Goal: Transaction & Acquisition: Purchase product/service

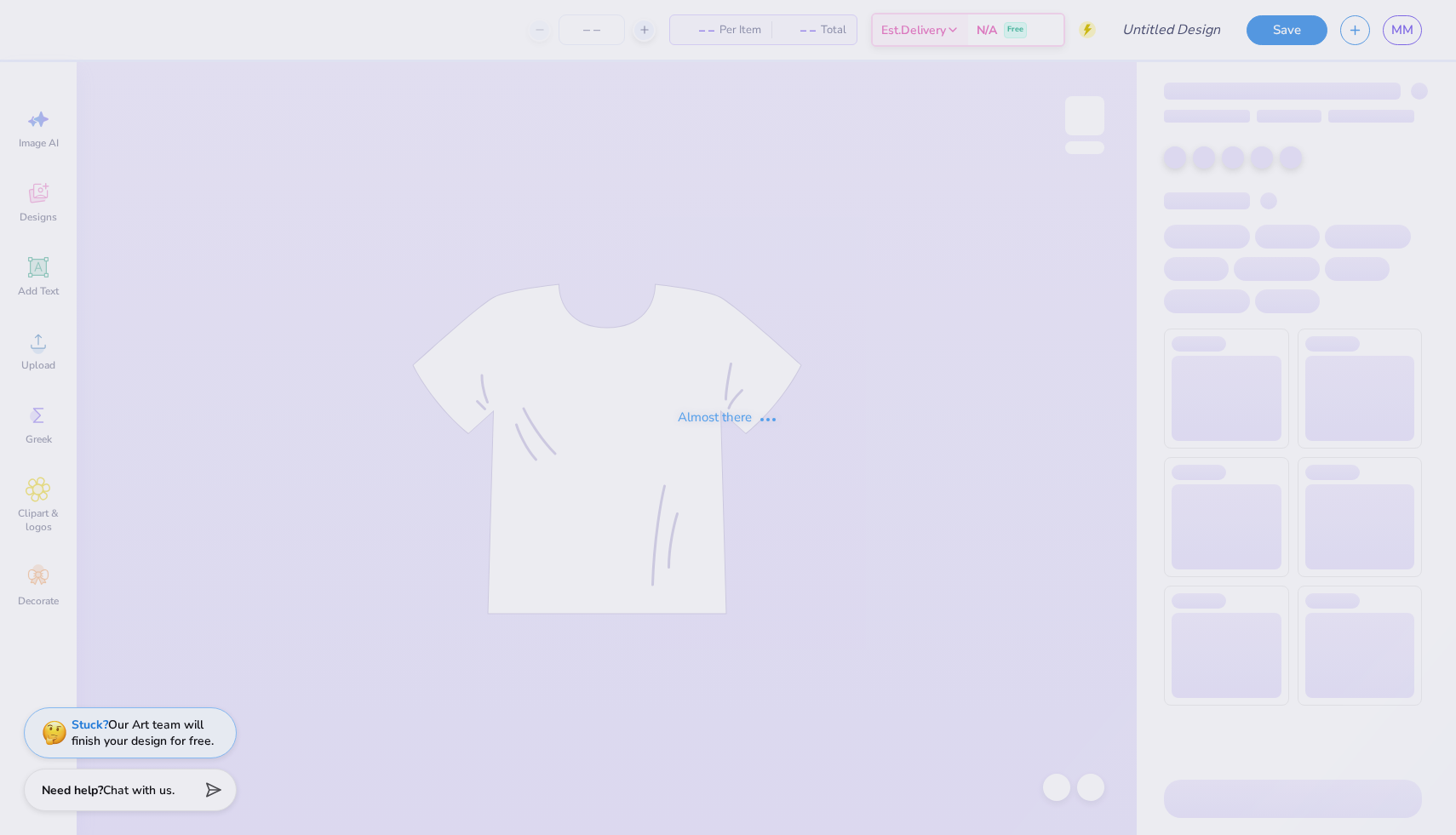
type input "really rough draft hoco sdt x ksig"
type input "150"
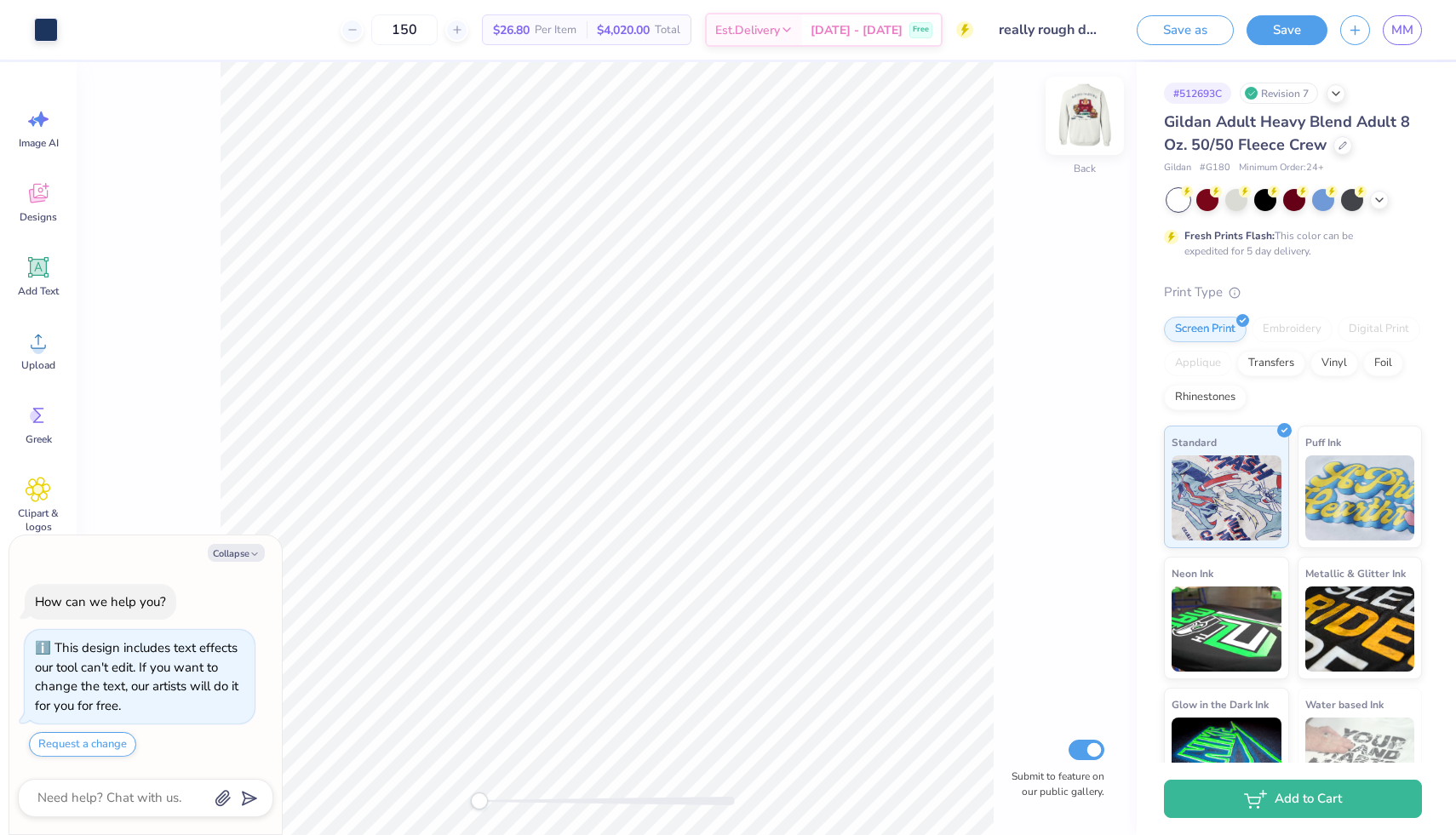
click at [1083, 120] on img at bounding box center [1084, 116] width 68 height 68
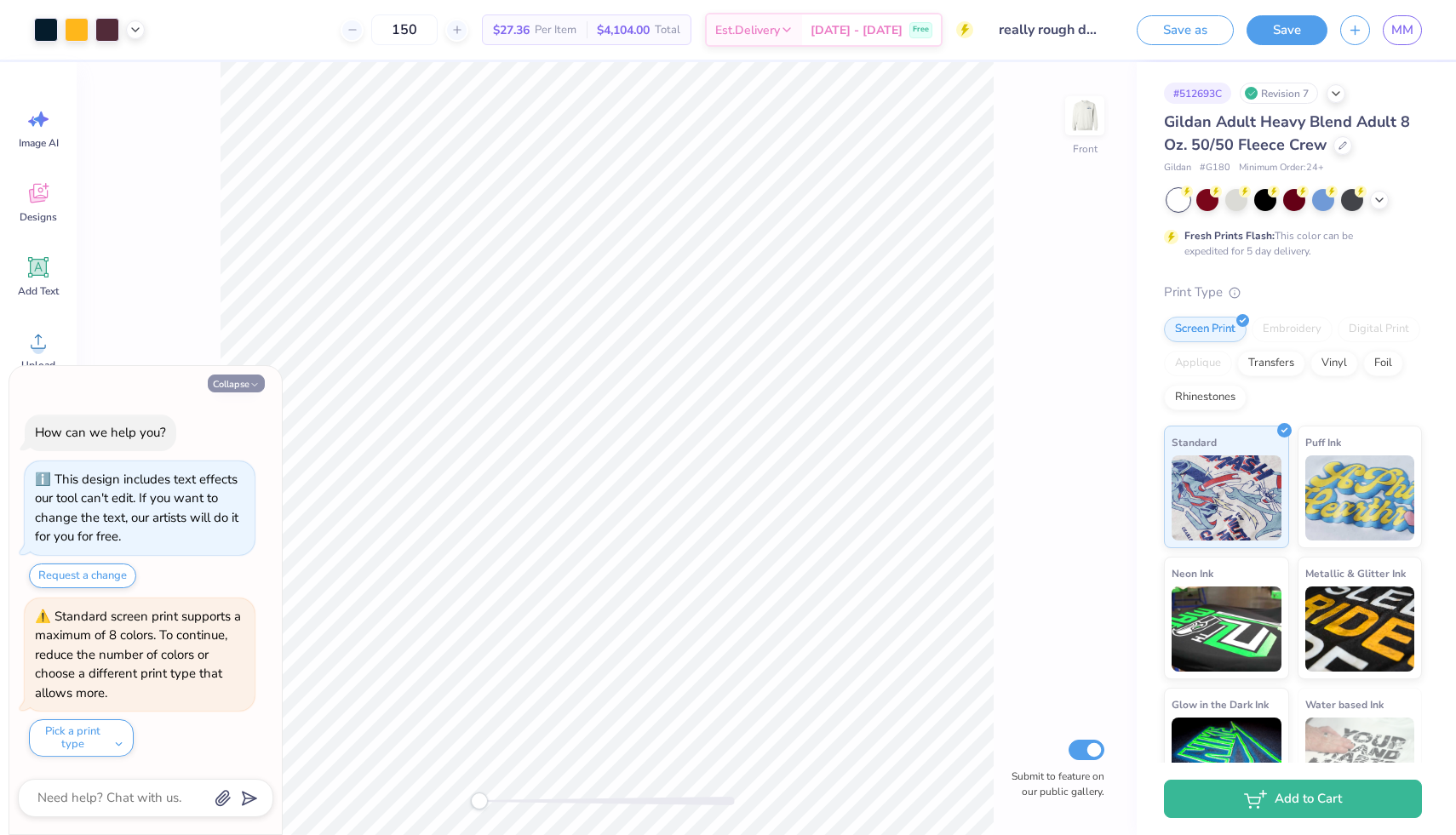
click at [248, 380] on button "Collapse" at bounding box center [236, 383] width 57 height 17
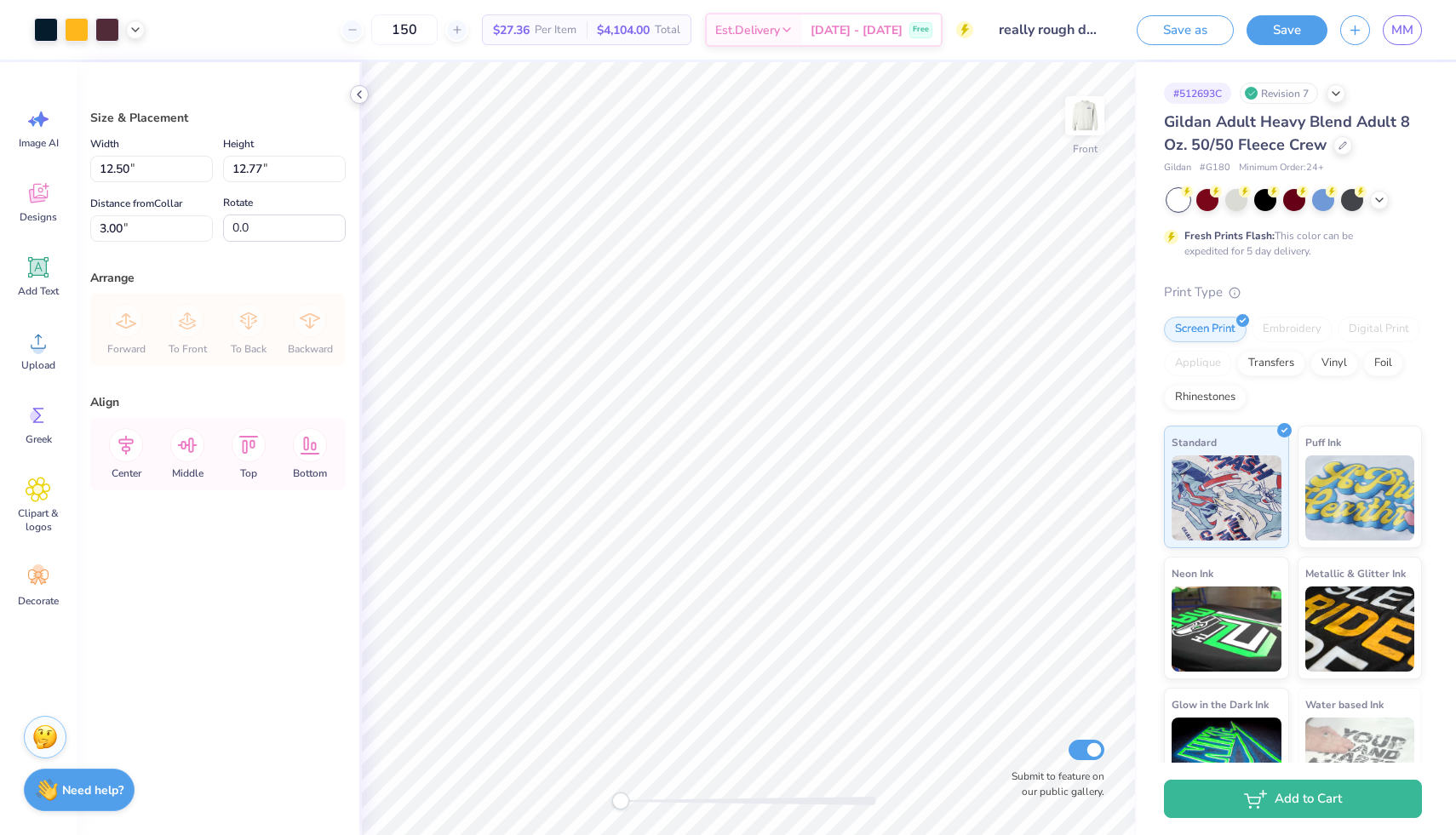
click at [361, 94] on icon at bounding box center [359, 94] width 14 height 14
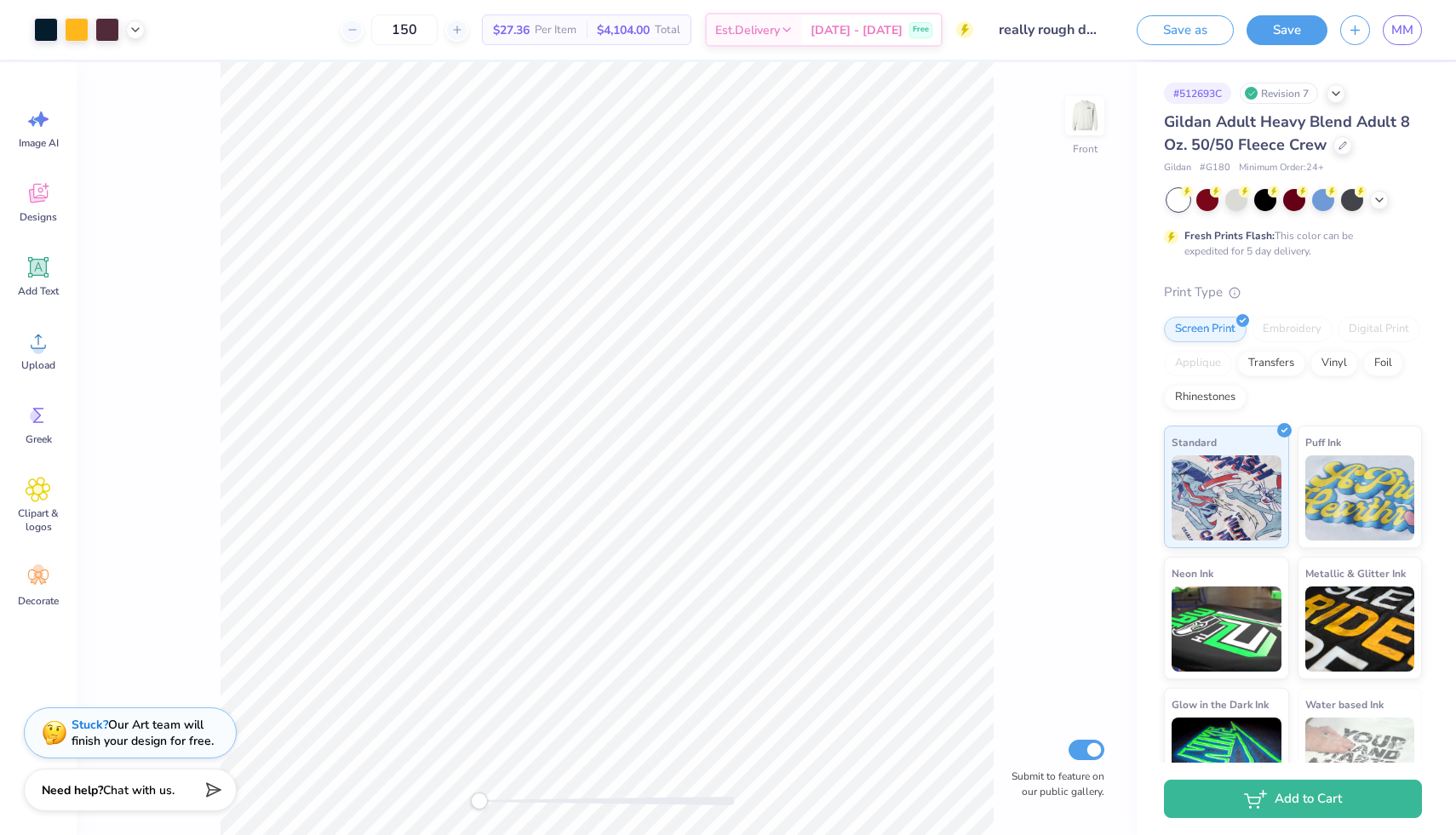
click at [127, 360] on div "Front Submit to feature on our public gallery." at bounding box center [606, 449] width 1060 height 772
click at [1081, 120] on img at bounding box center [1084, 116] width 68 height 68
click at [1076, 114] on img at bounding box center [1084, 116] width 68 height 68
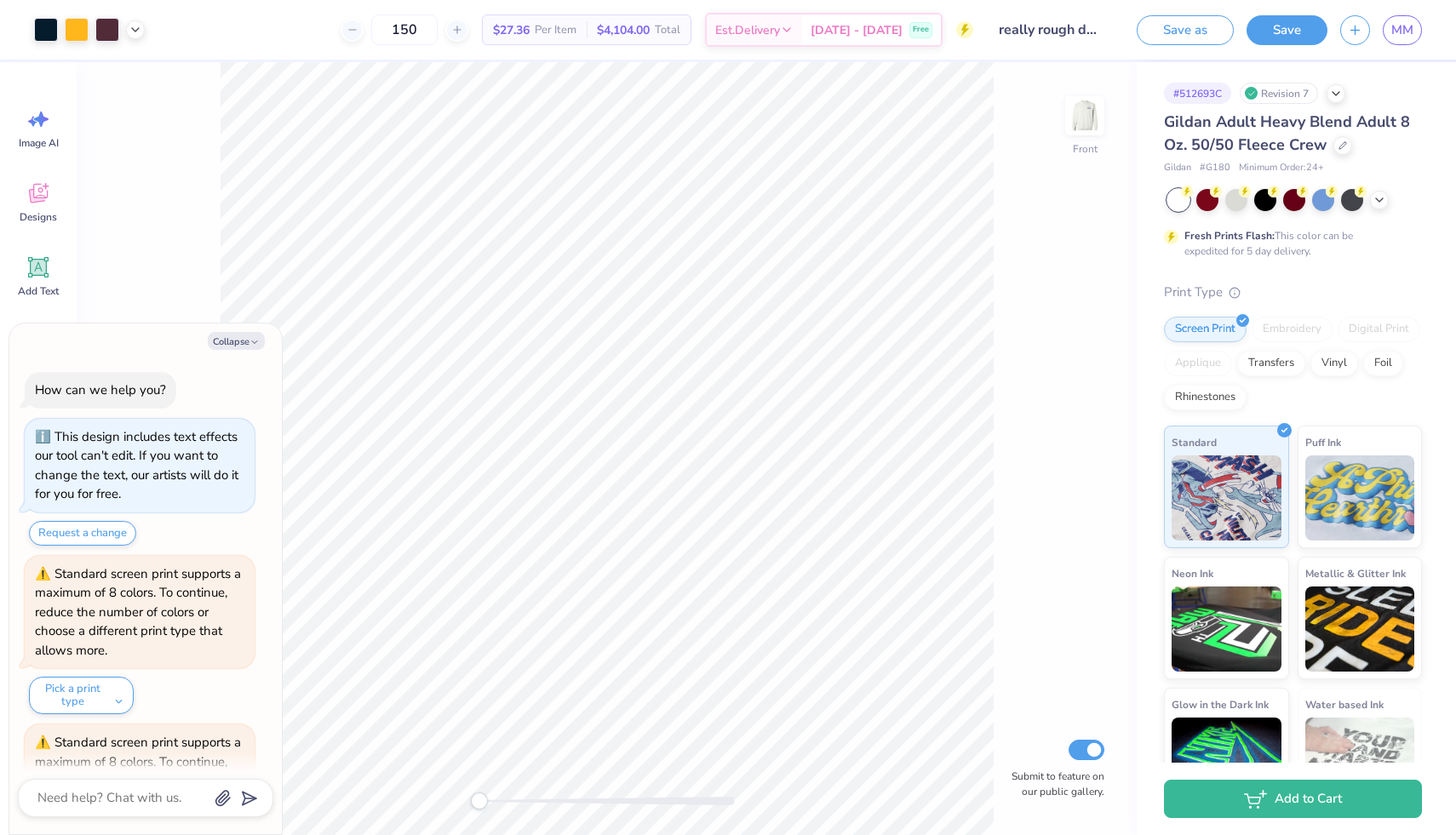
scroll to position [126, 0]
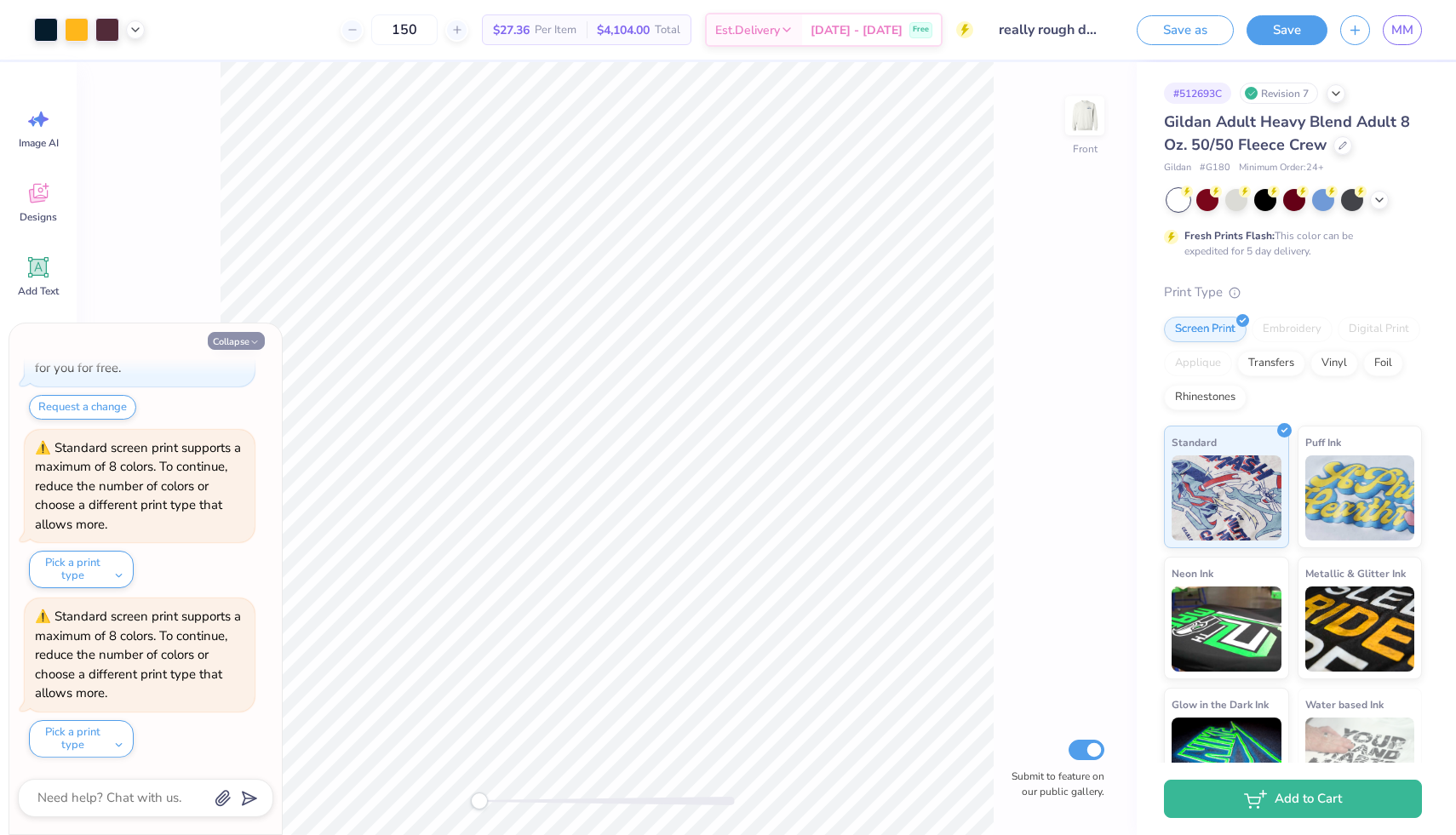
click at [243, 341] on button "Collapse" at bounding box center [236, 340] width 57 height 17
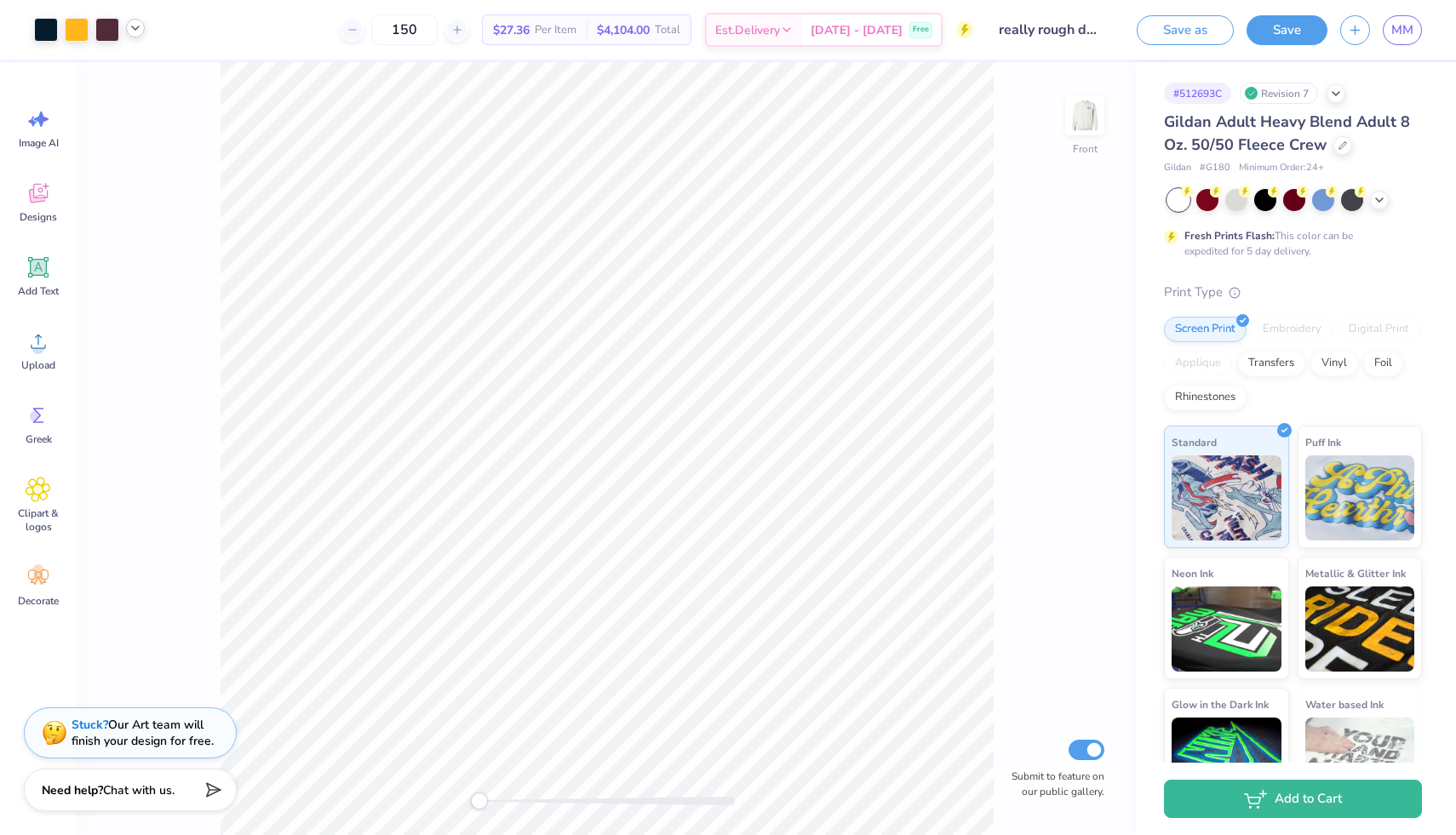
click at [136, 29] on icon at bounding box center [135, 28] width 14 height 14
click at [166, 206] on div "Front Submit to feature on our public gallery." at bounding box center [606, 449] width 1060 height 772
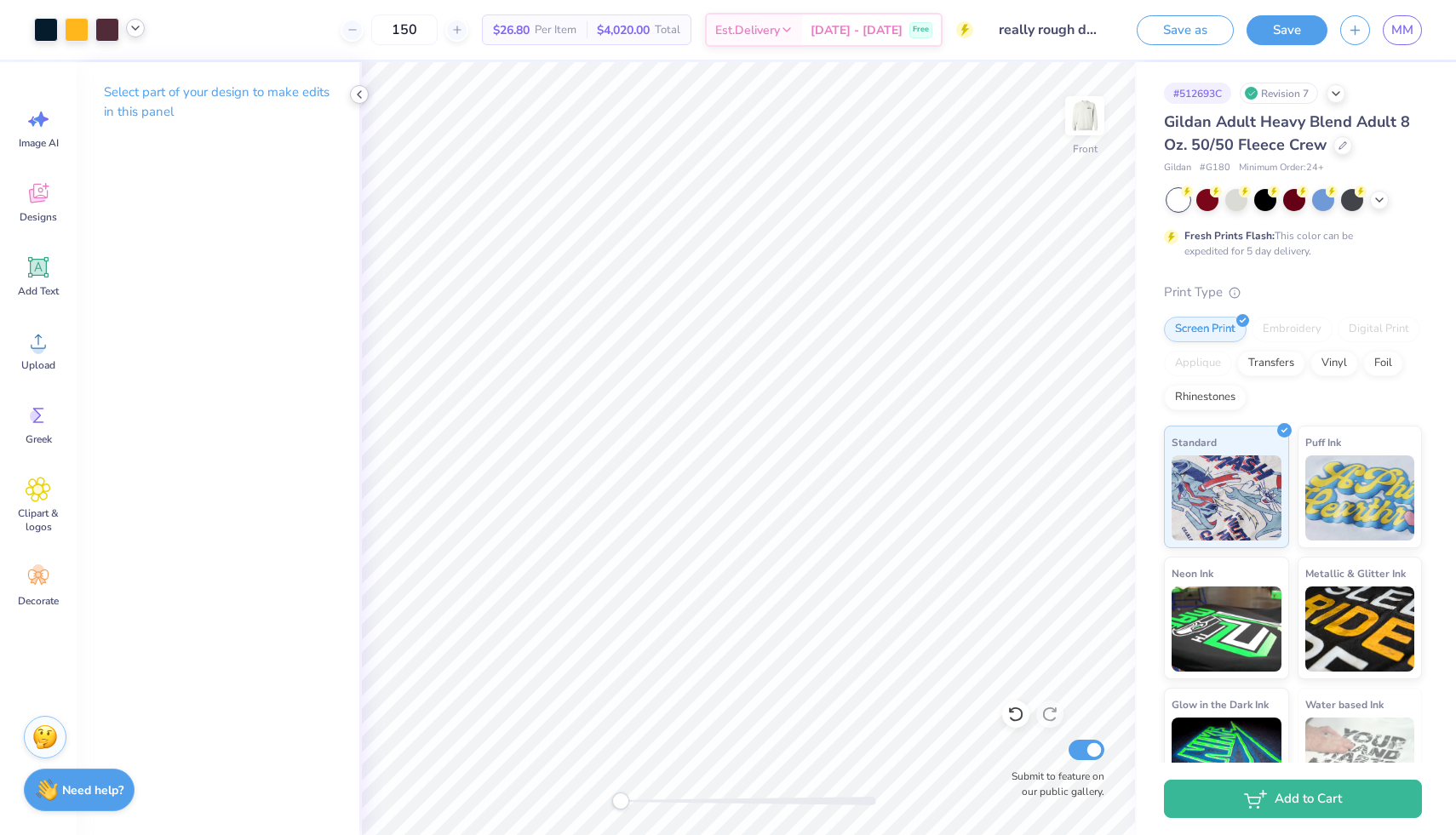
click at [361, 96] on icon at bounding box center [359, 94] width 14 height 14
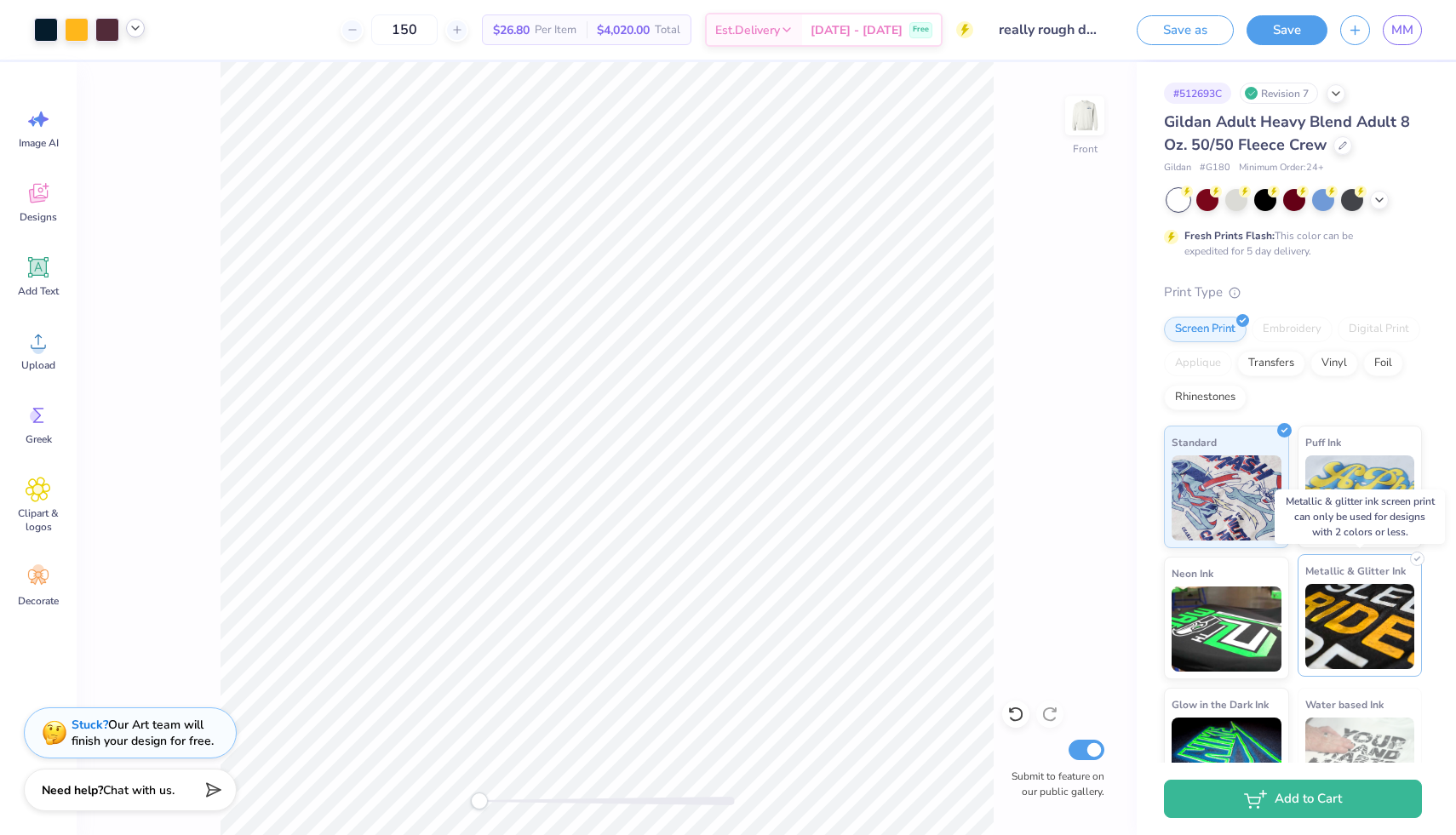
scroll to position [48, 0]
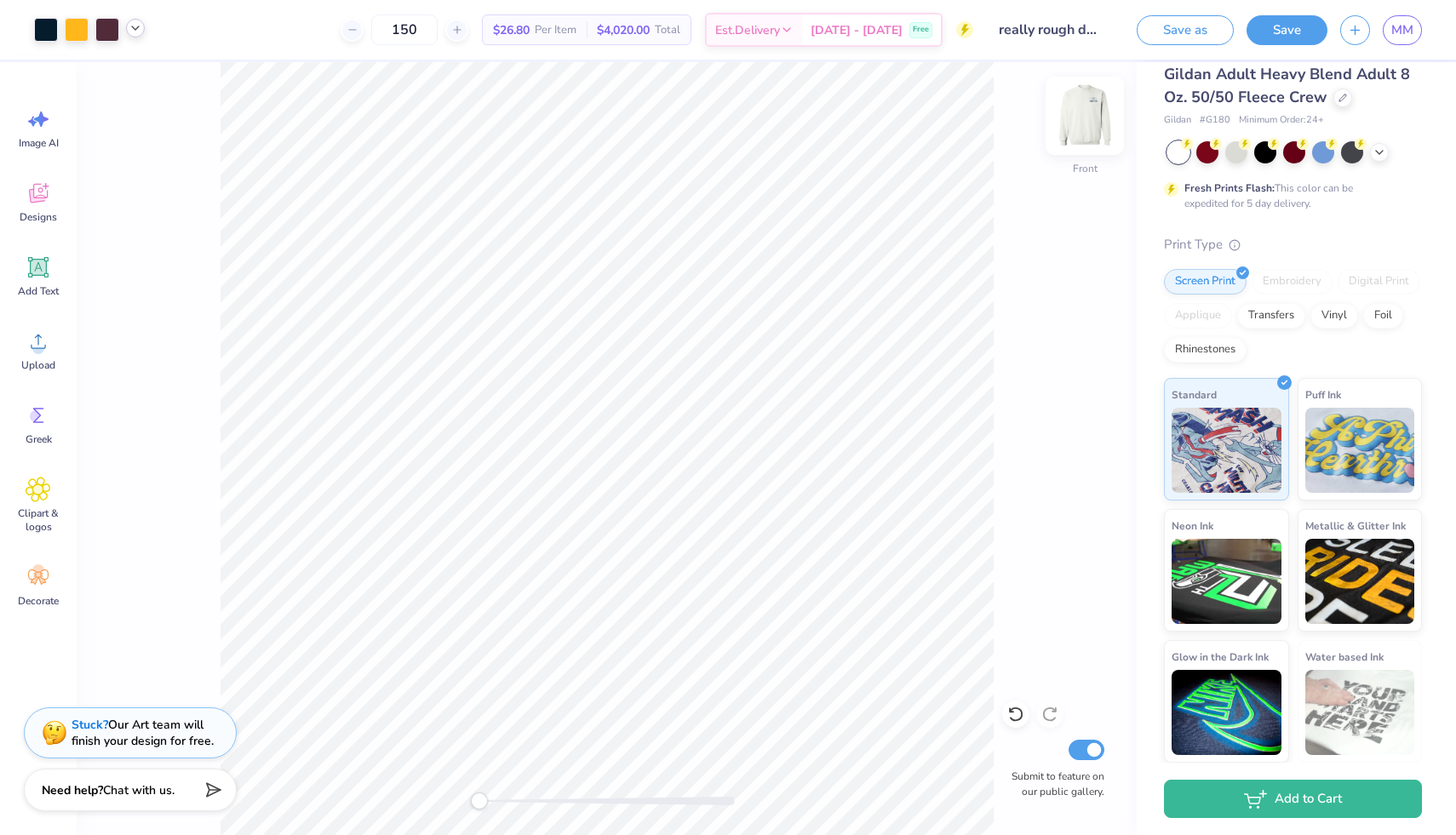
click at [1083, 120] on img at bounding box center [1084, 116] width 68 height 68
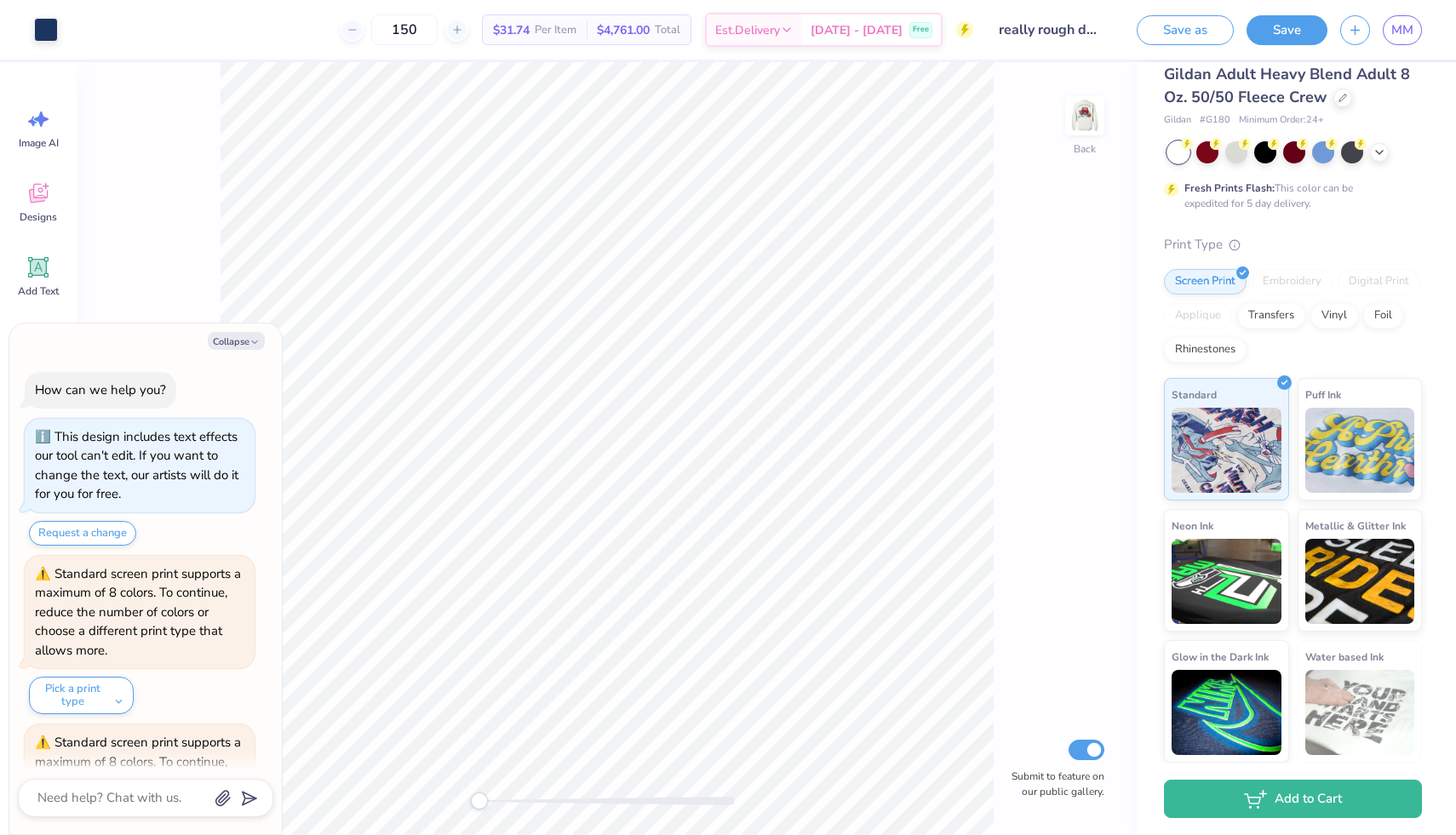
scroll to position [295, 0]
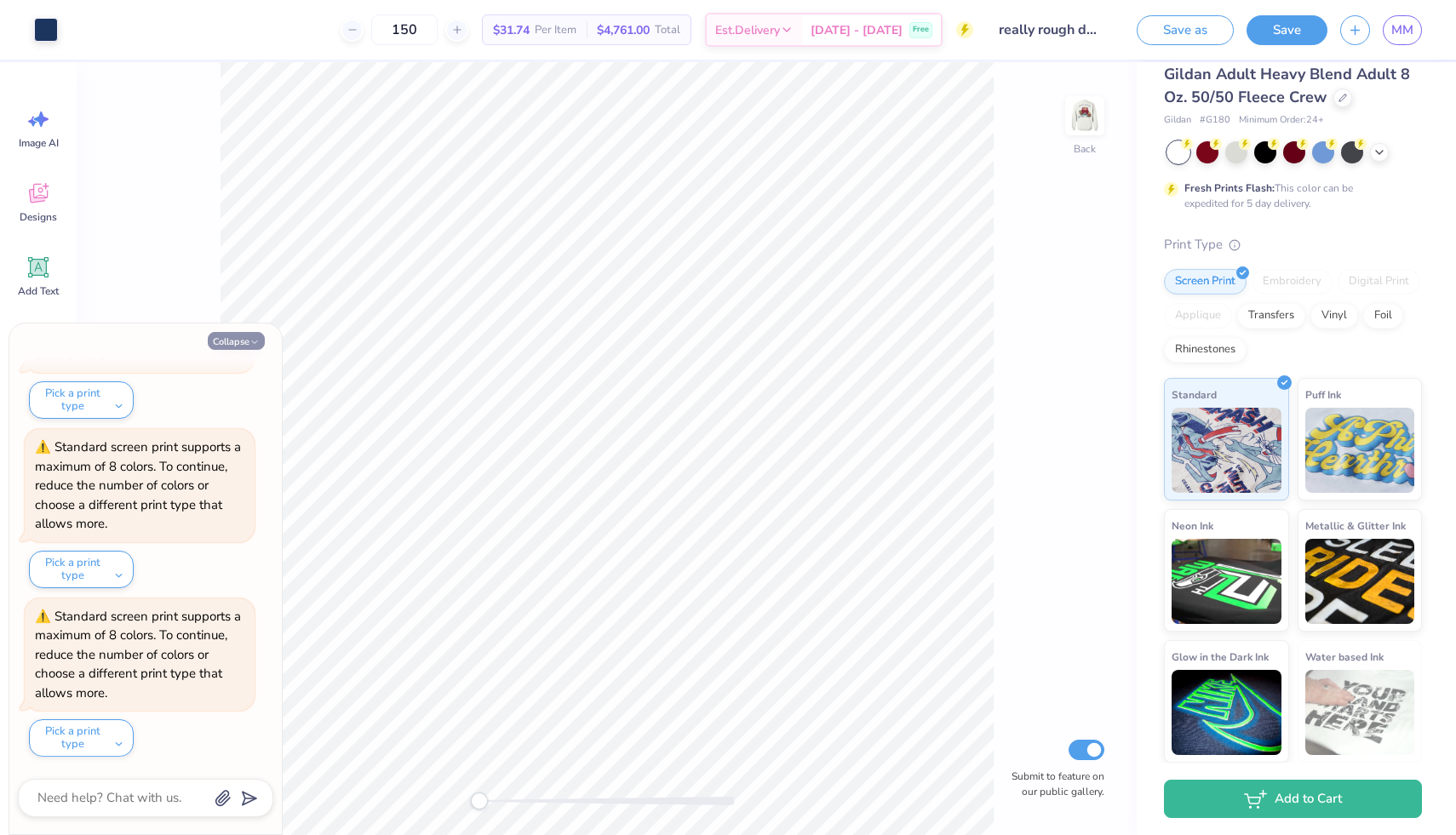
click at [244, 337] on button "Collapse" at bounding box center [236, 340] width 57 height 17
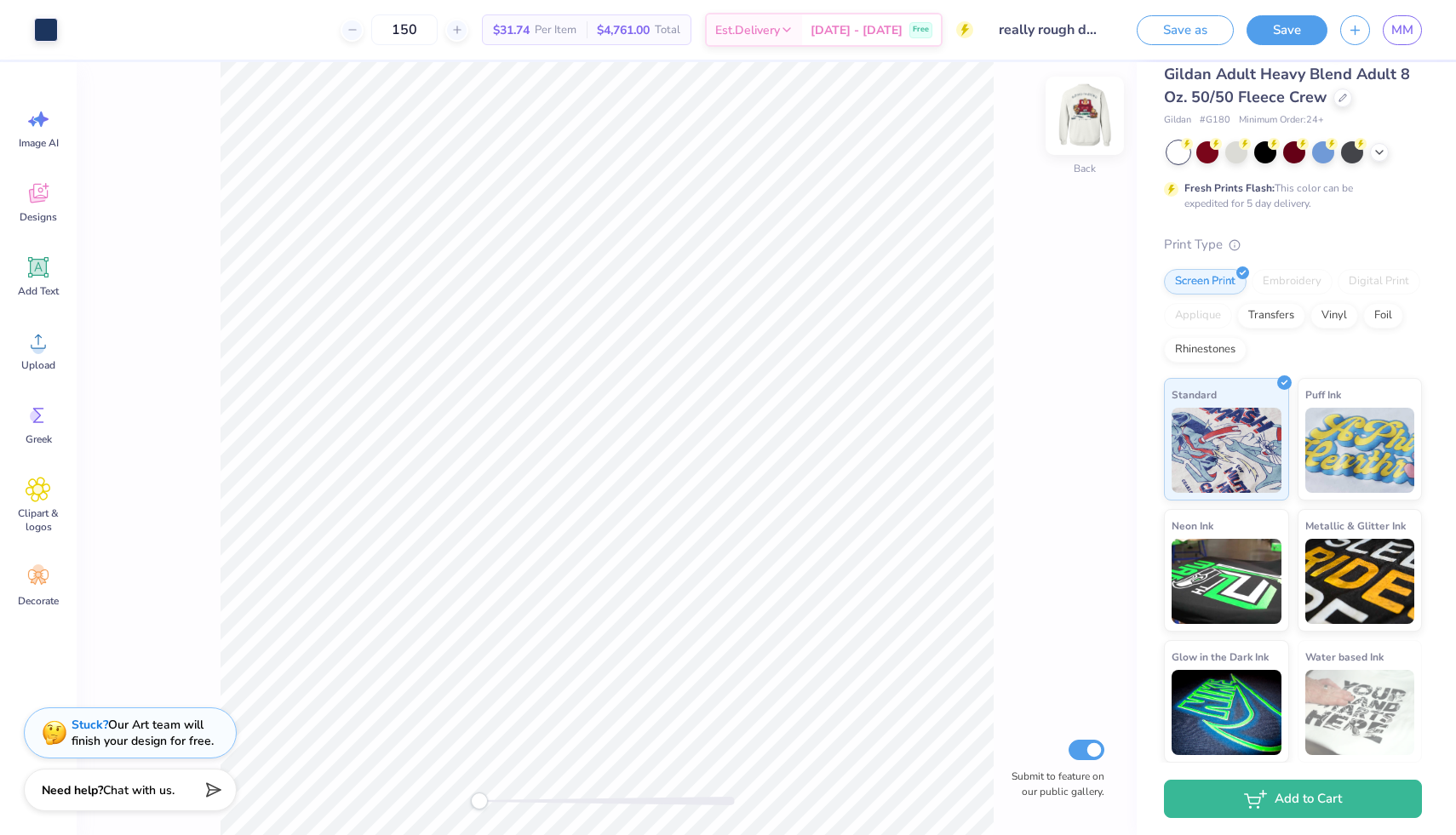
click at [1080, 128] on img at bounding box center [1084, 116] width 68 height 68
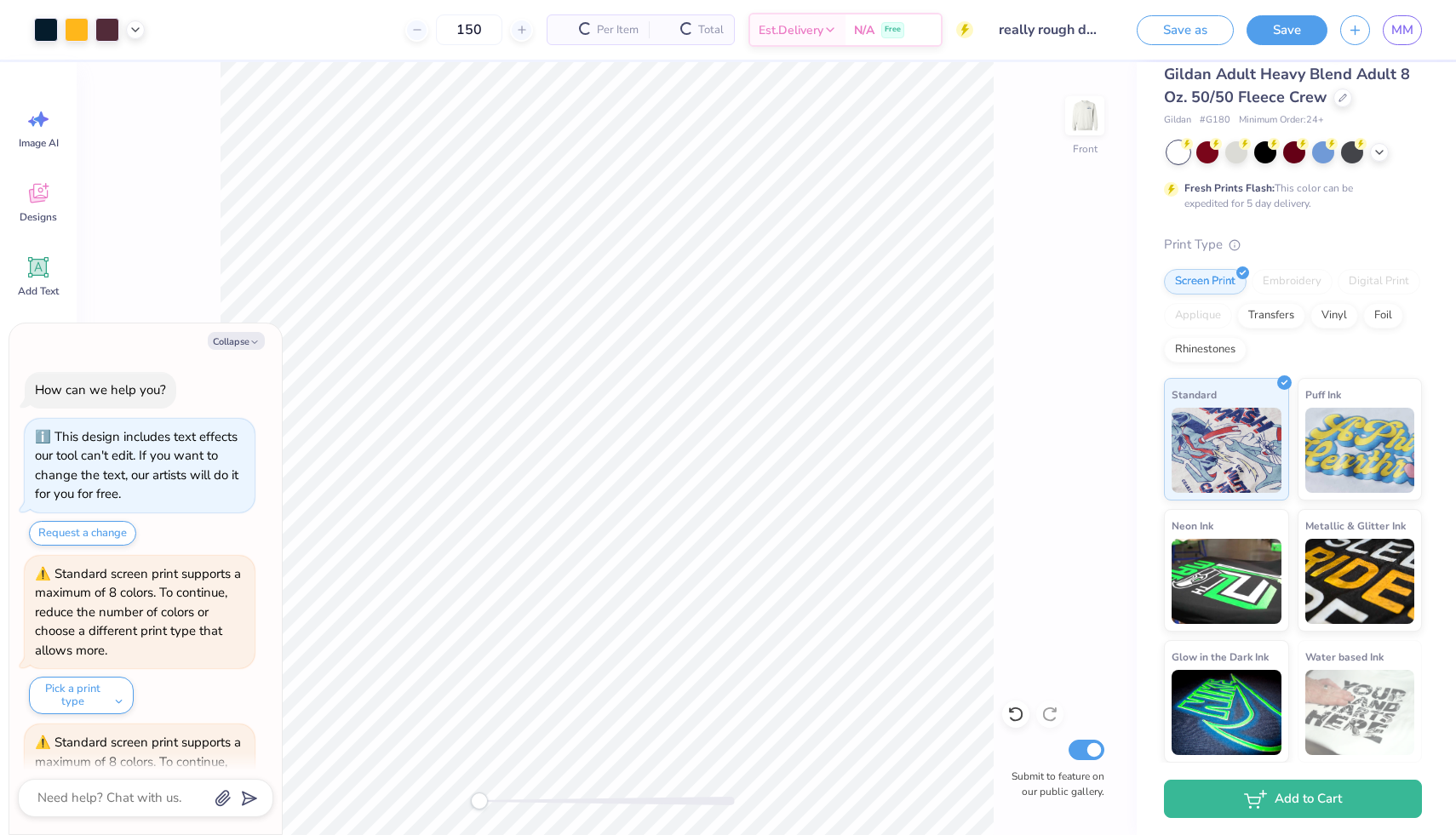
scroll to position [463, 0]
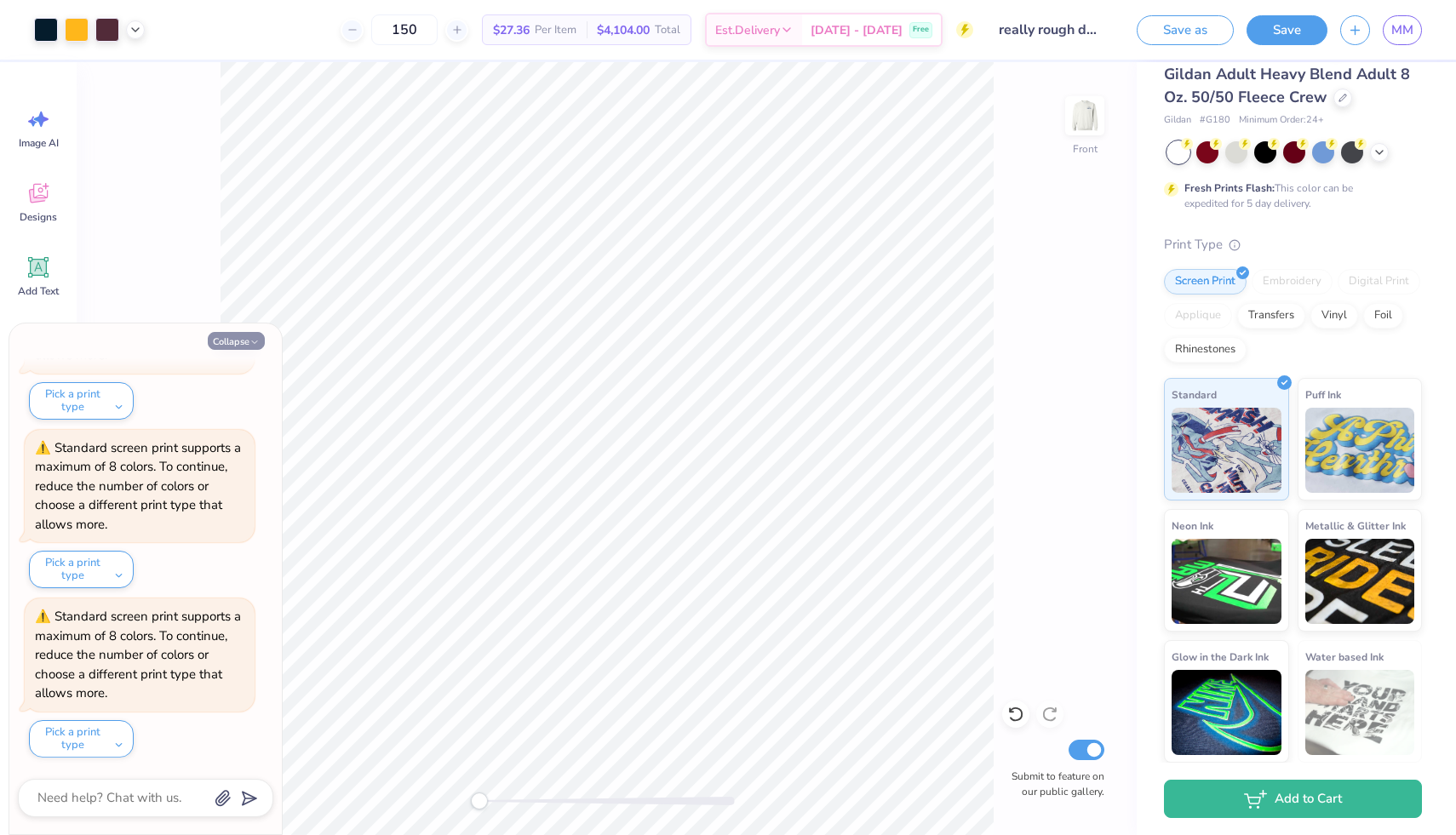
click at [230, 341] on button "Collapse" at bounding box center [236, 340] width 57 height 17
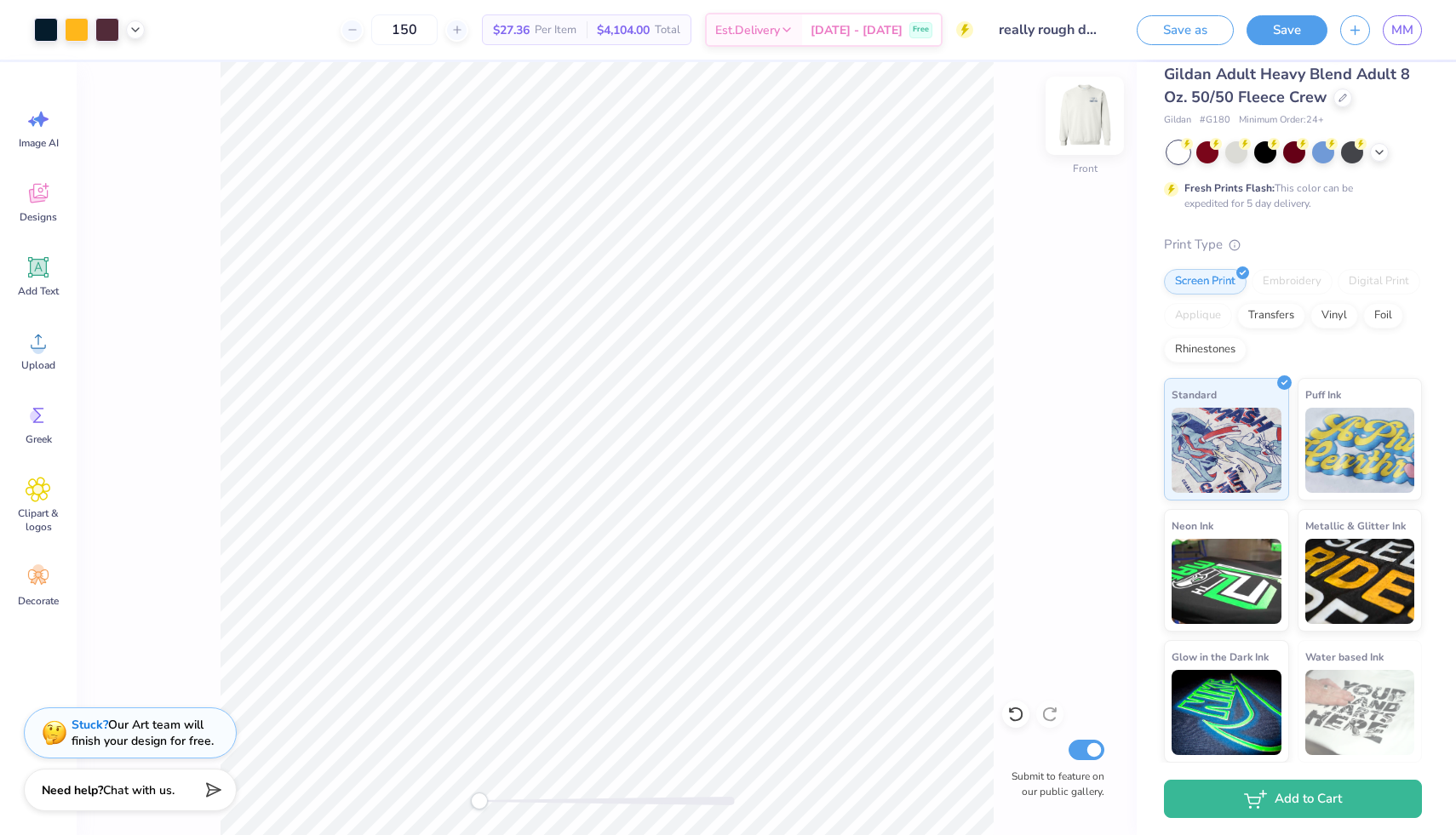
click at [1076, 123] on img at bounding box center [1084, 116] width 68 height 68
click at [1076, 120] on img at bounding box center [1084, 116] width 68 height 68
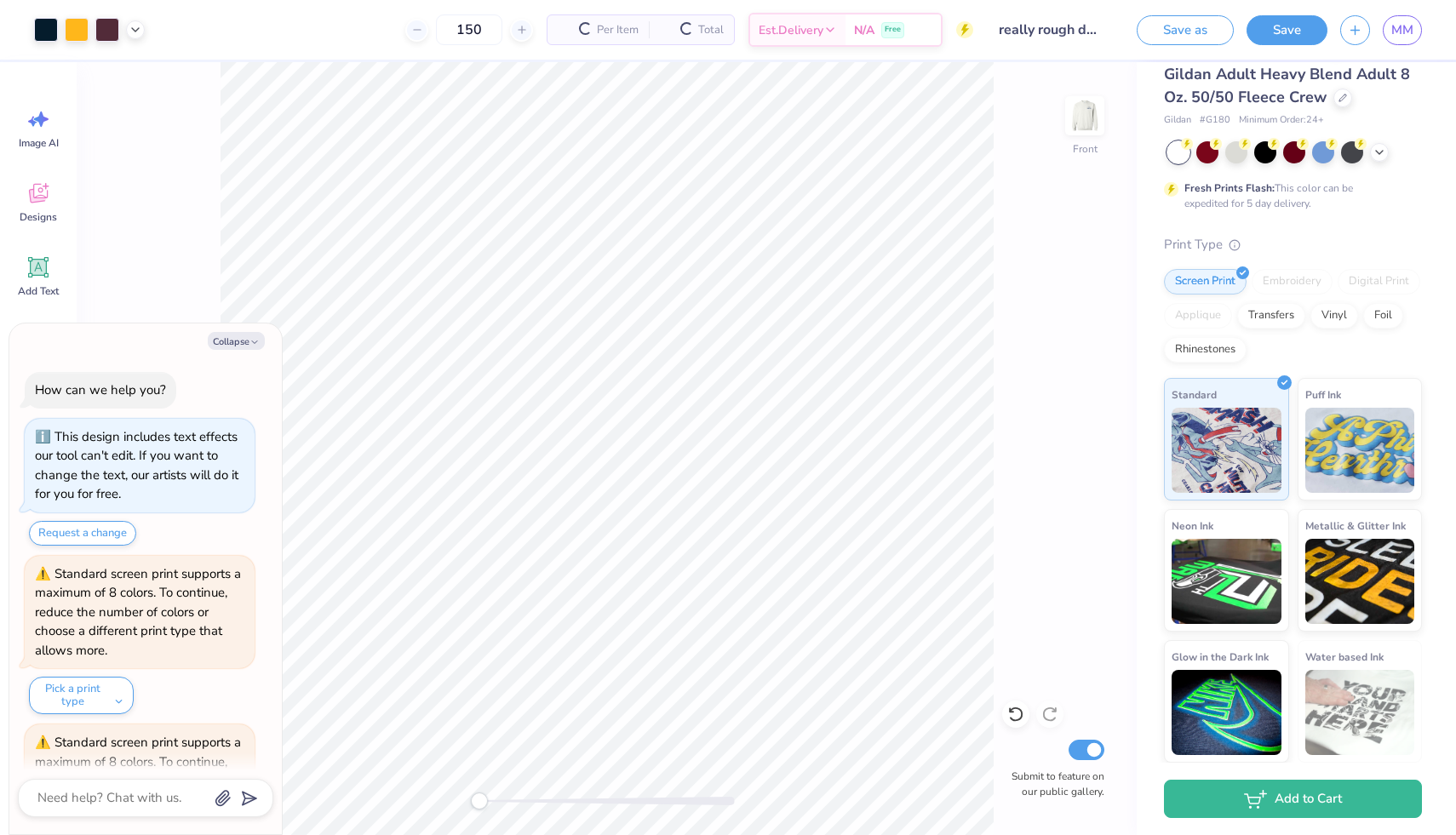
scroll to position [634, 0]
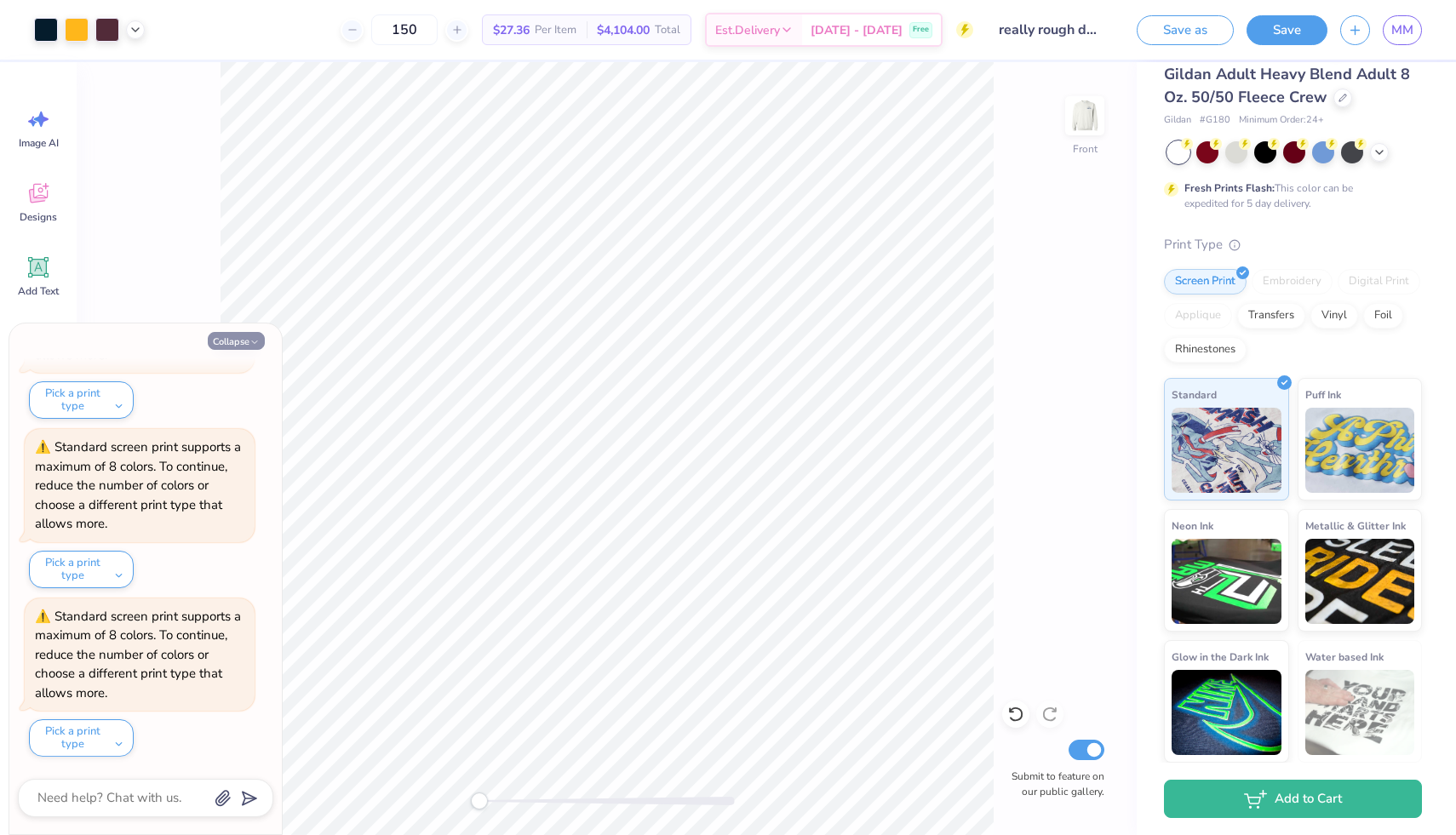
click at [243, 336] on button "Collapse" at bounding box center [236, 340] width 57 height 17
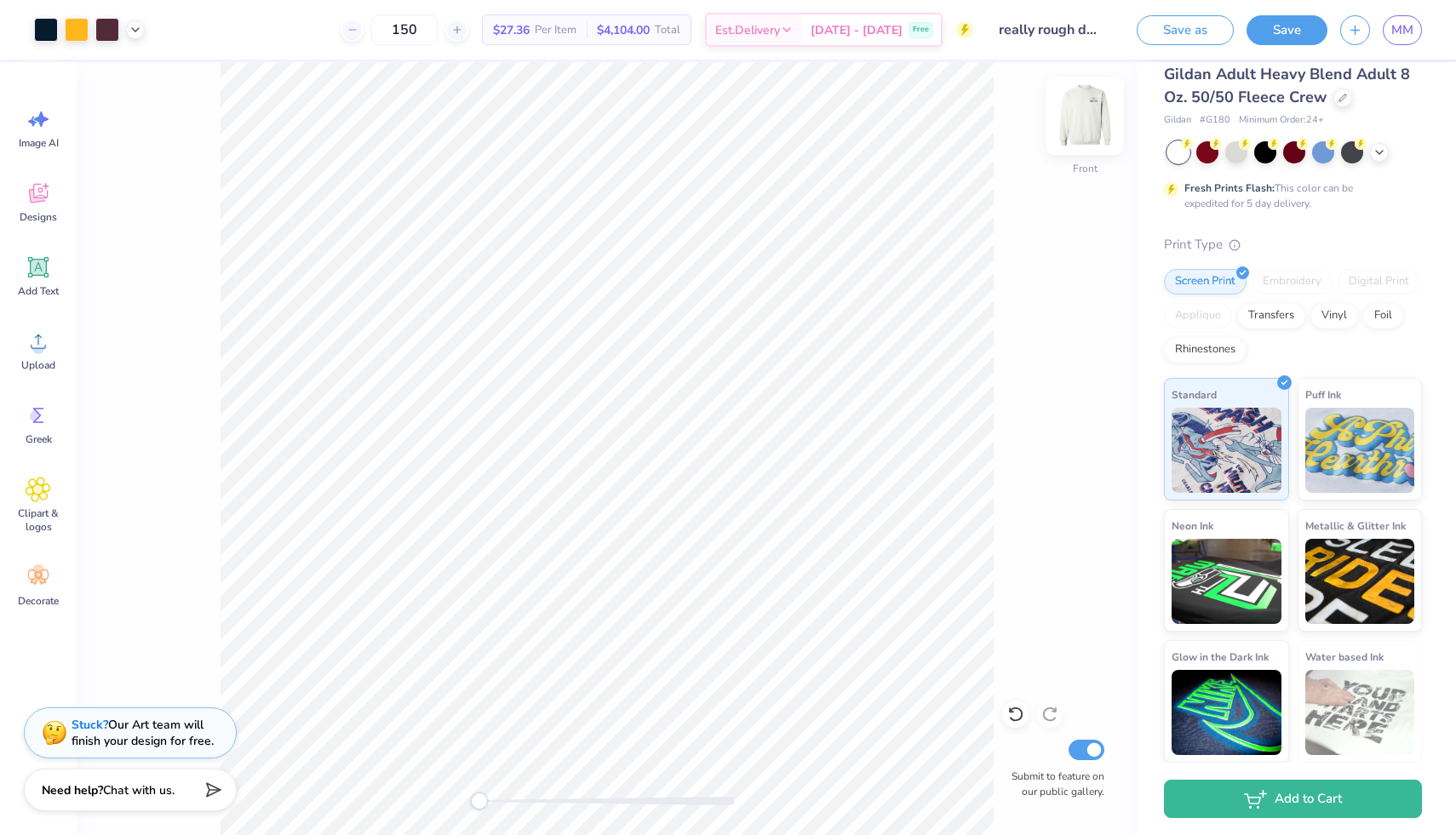
click at [1086, 118] on img at bounding box center [1084, 116] width 68 height 68
click at [1086, 118] on img at bounding box center [1084, 115] width 34 height 34
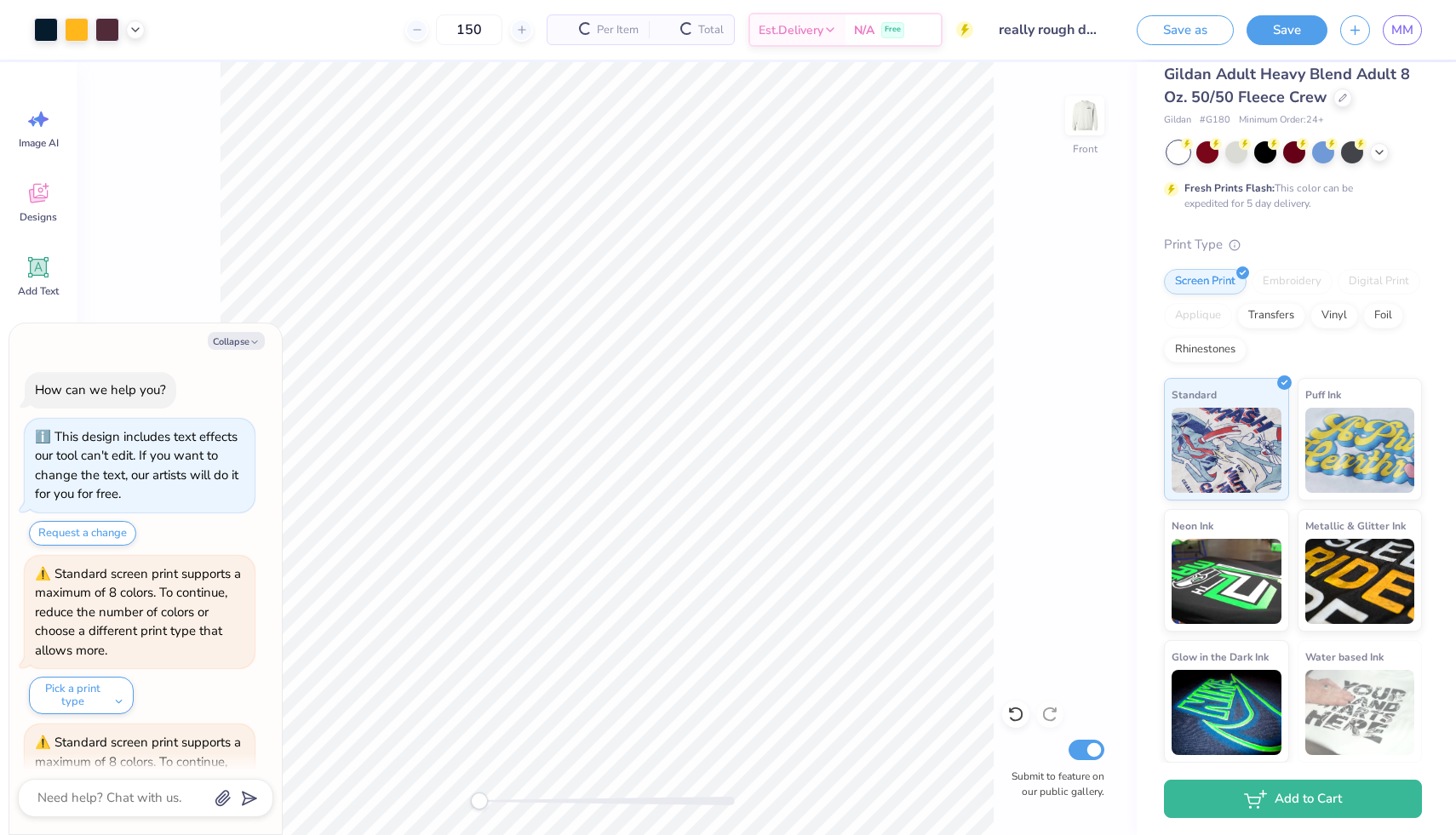
scroll to position [802, 0]
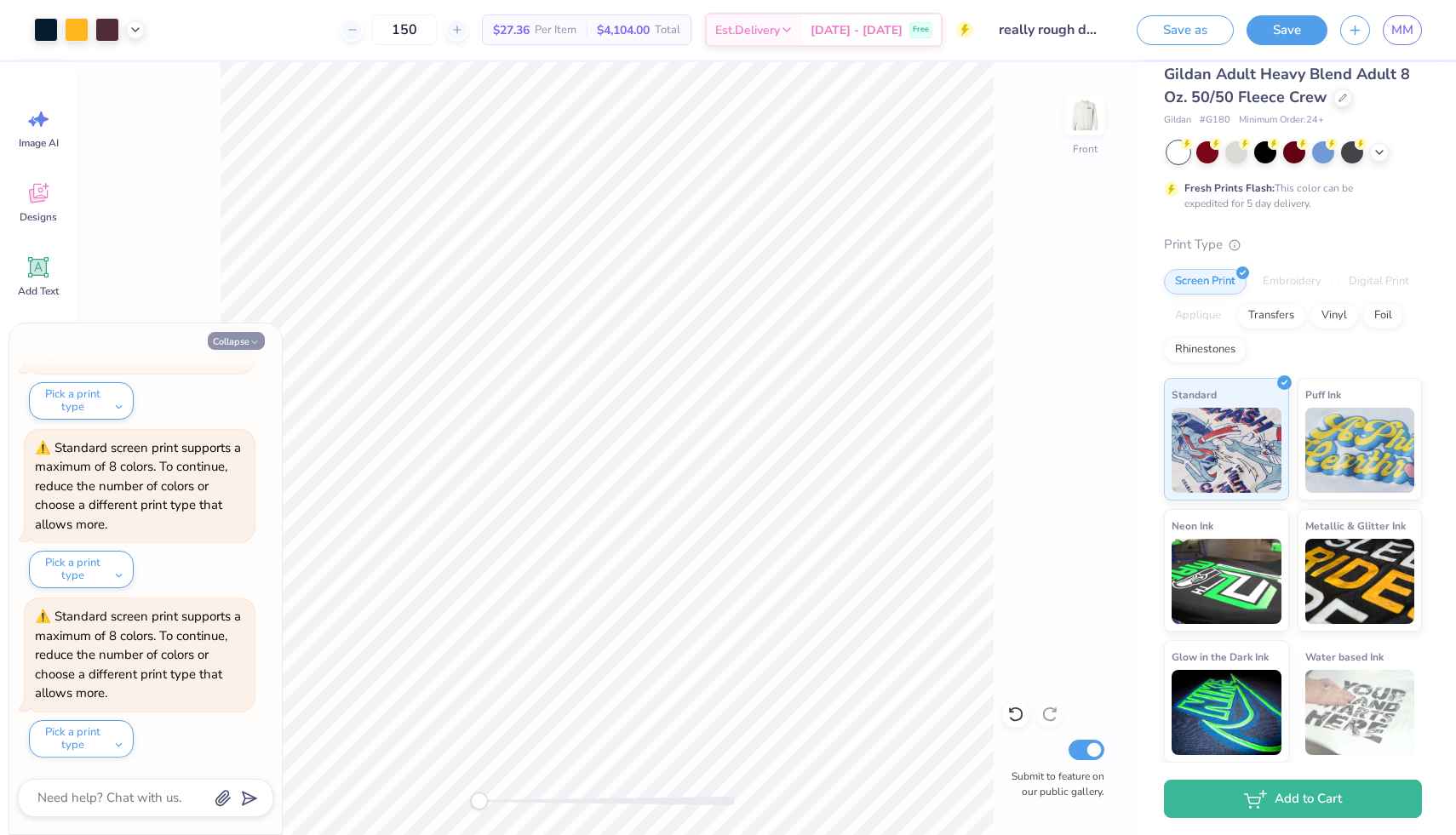
click at [246, 341] on button "Collapse" at bounding box center [236, 340] width 57 height 17
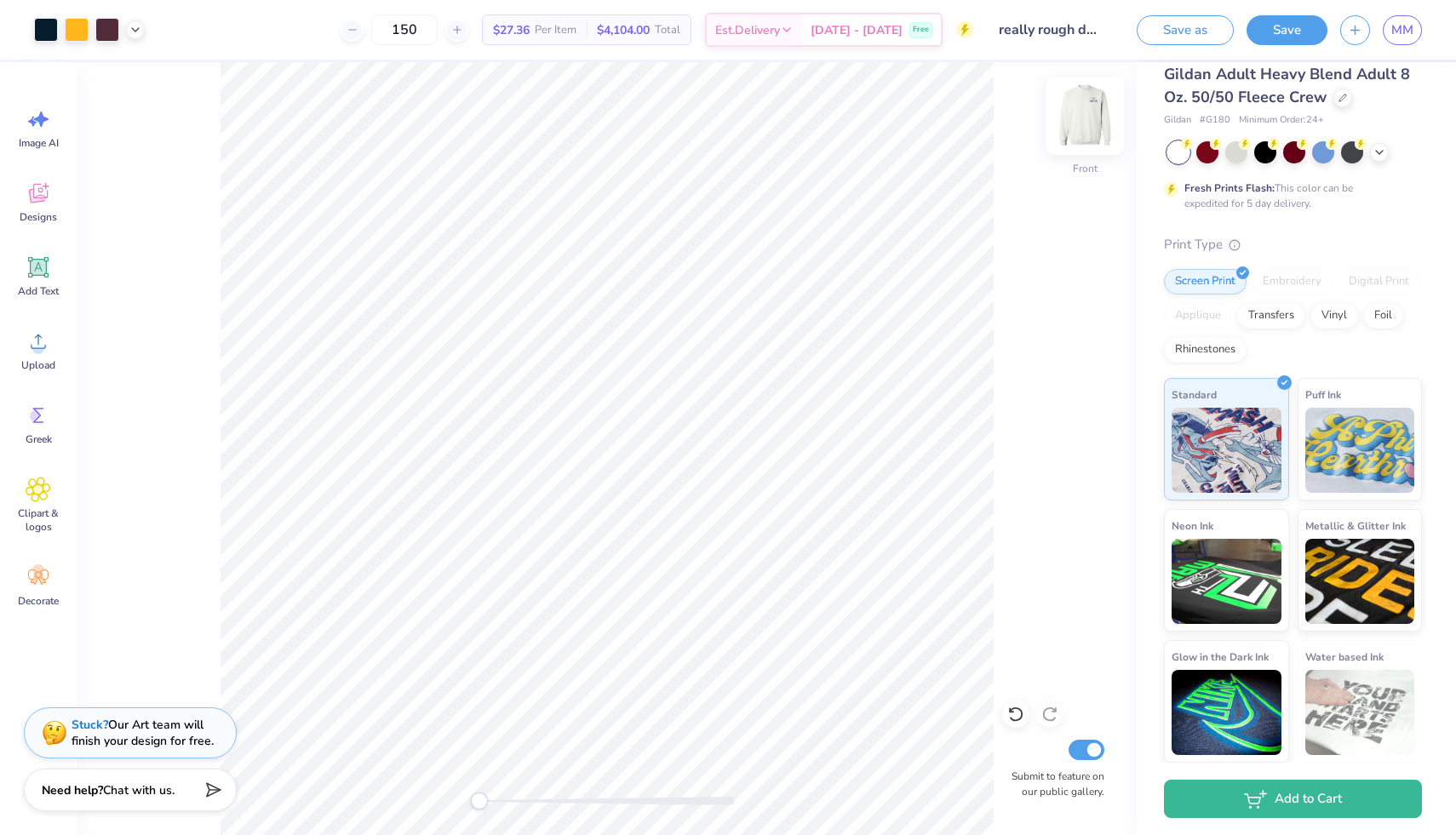
click at [1088, 109] on img at bounding box center [1084, 116] width 68 height 68
click at [1075, 109] on img at bounding box center [1084, 116] width 68 height 68
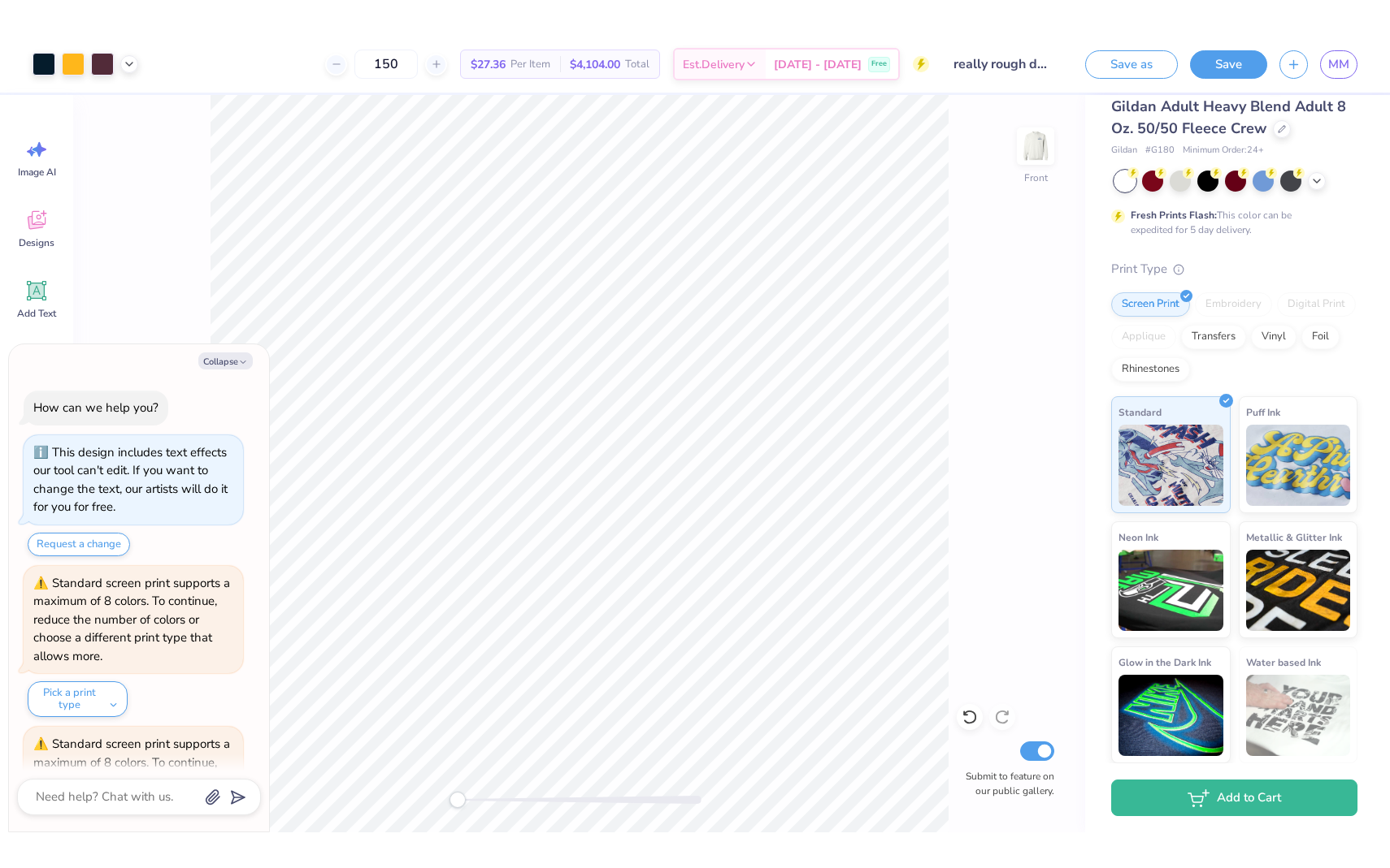
scroll to position [927, 0]
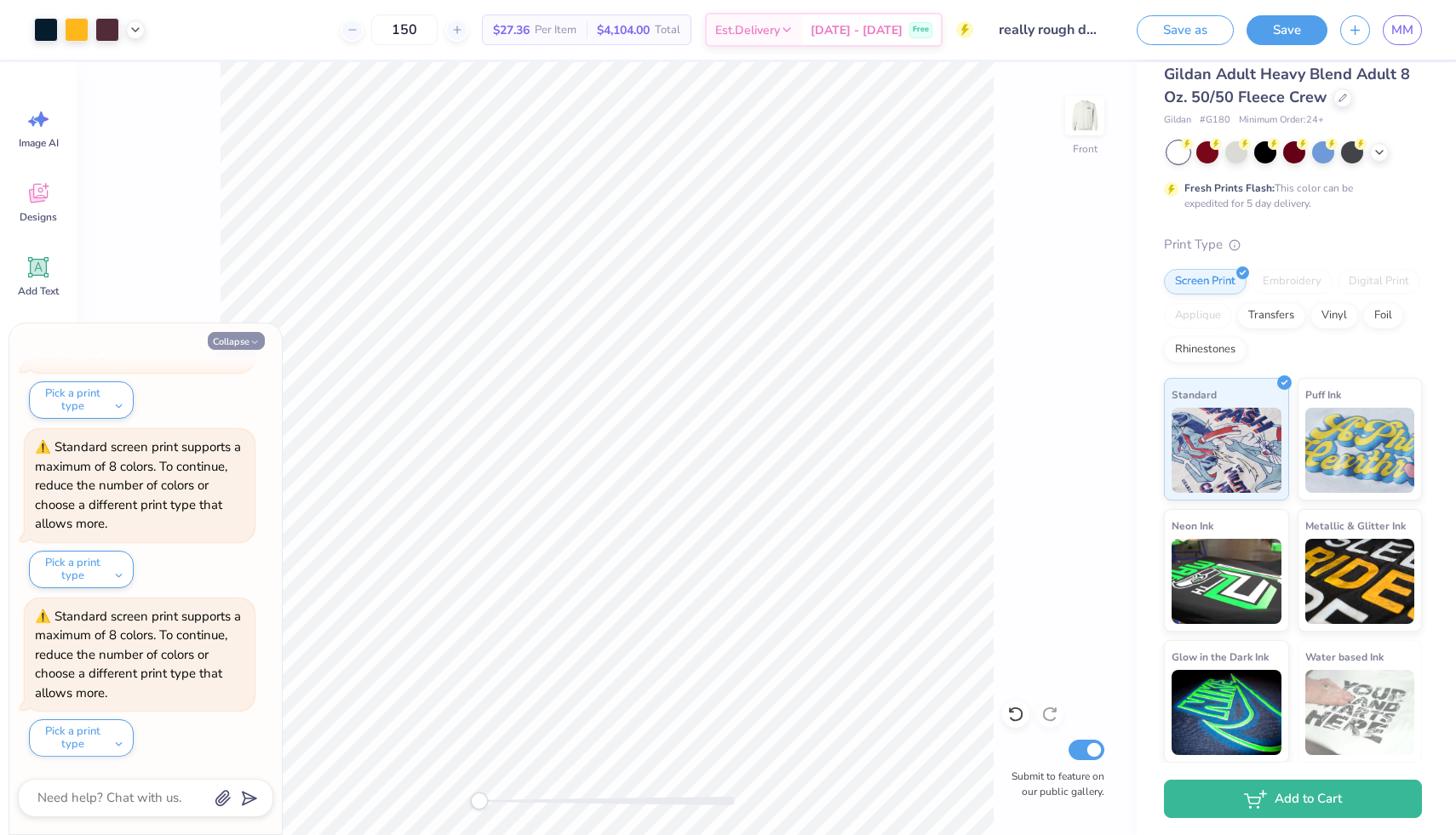
click at [237, 337] on button "Collapse" at bounding box center [236, 340] width 57 height 17
type textarea "x"
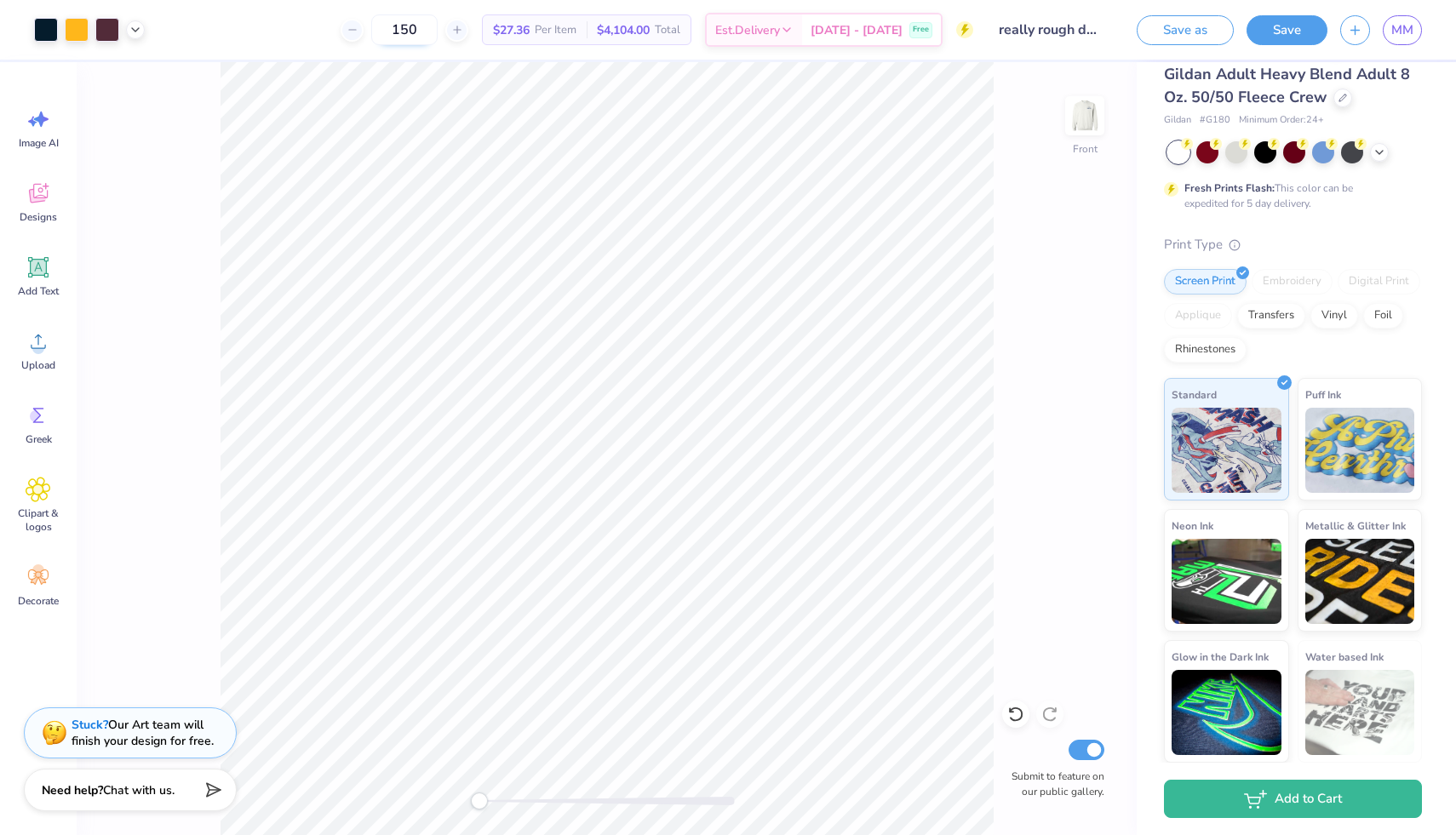
click at [436, 28] on input "150" at bounding box center [405, 29] width 66 height 30
type input "1"
type input "150"
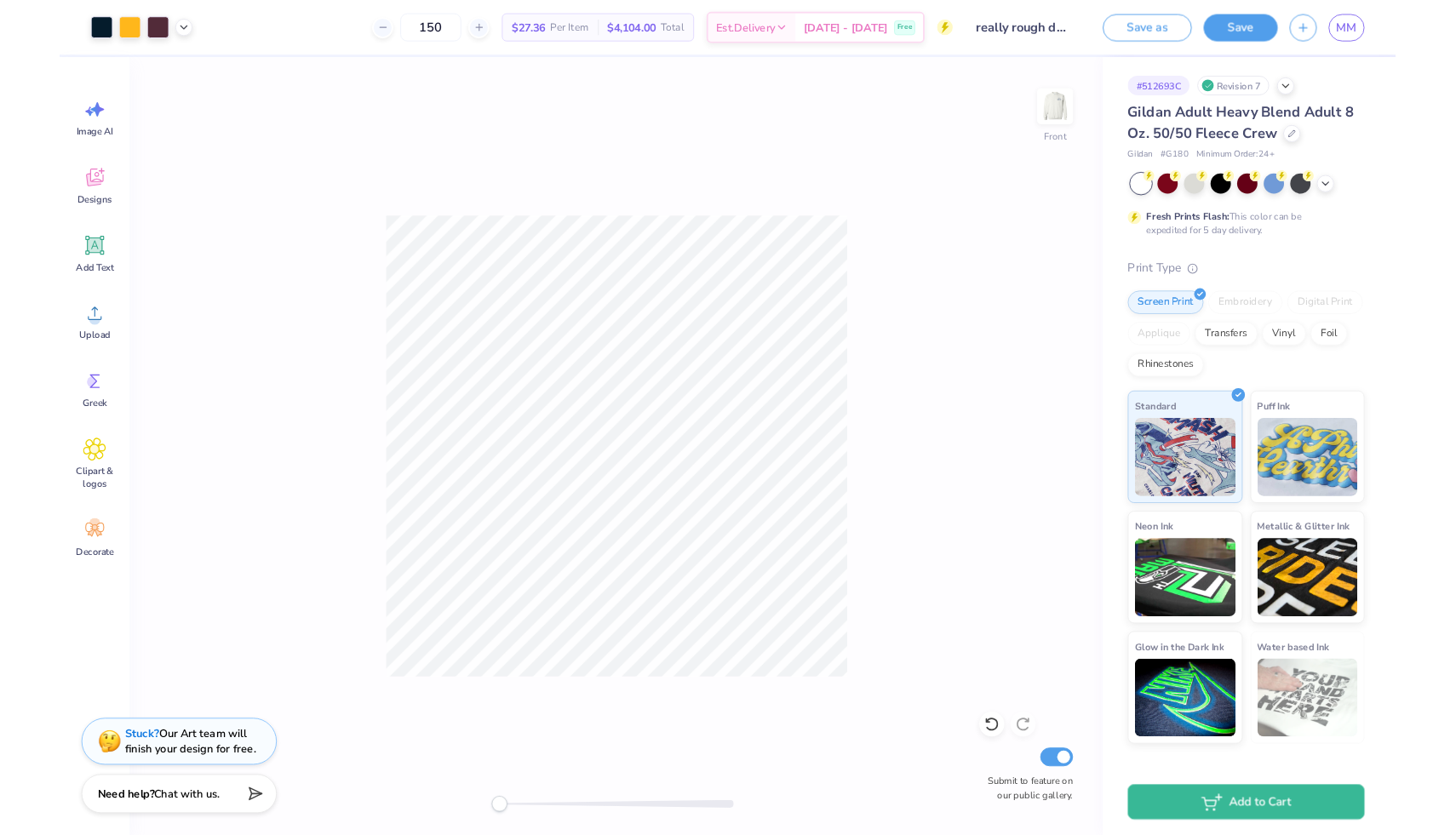
scroll to position [0, 0]
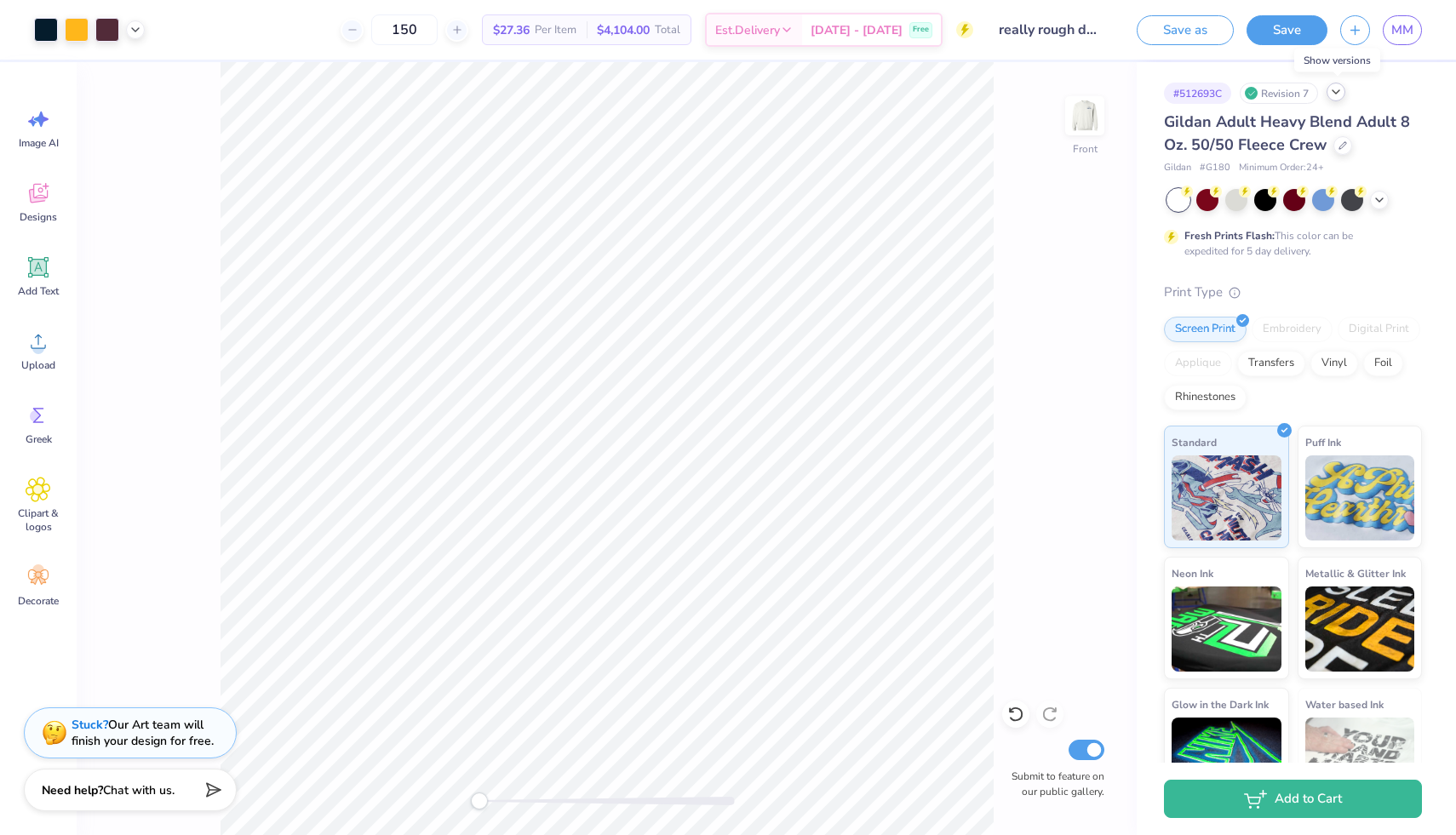
click at [1343, 90] on icon at bounding box center [1336, 92] width 14 height 14
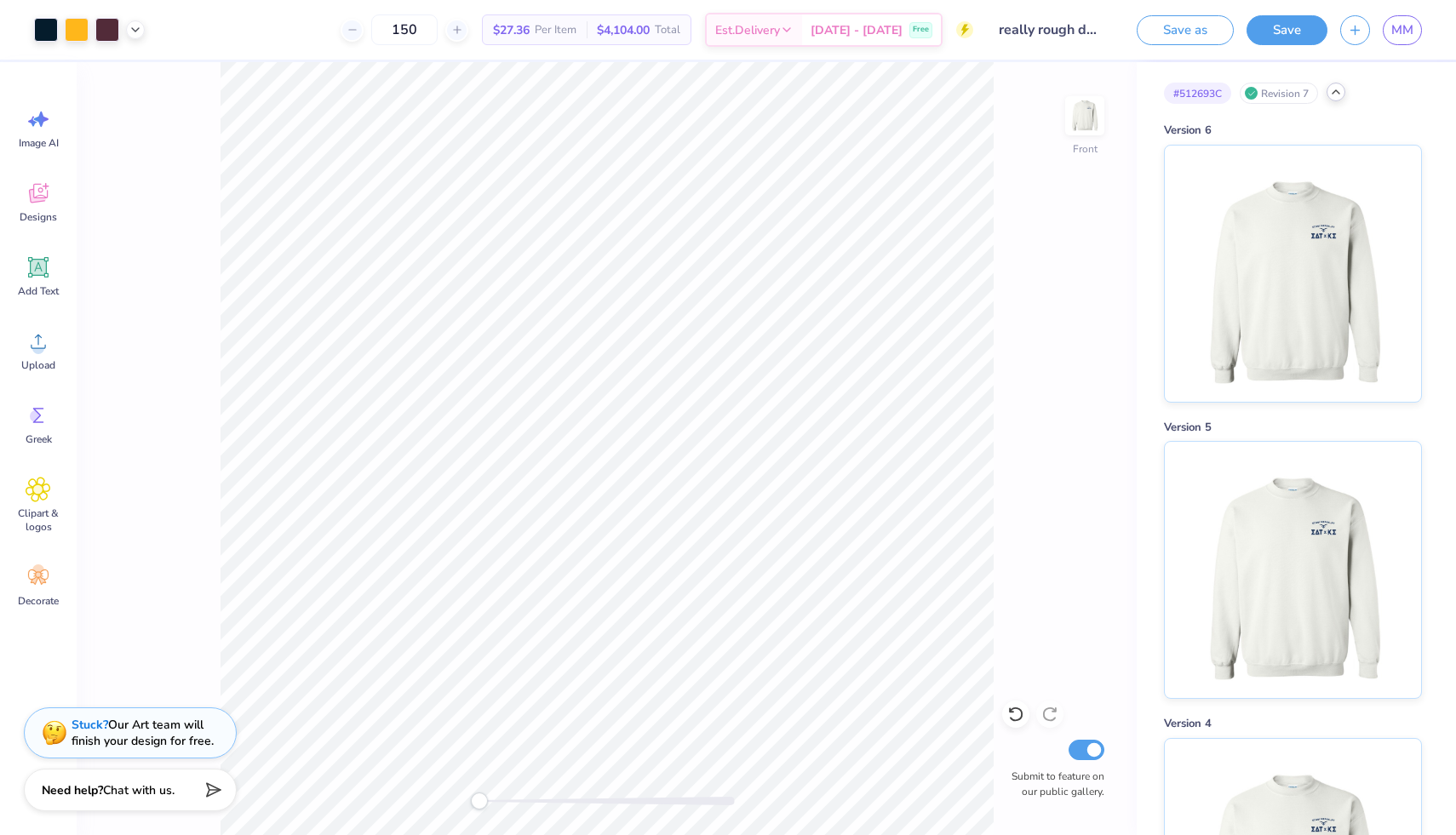
click at [1330, 94] on div at bounding box center [1336, 92] width 18 height 18
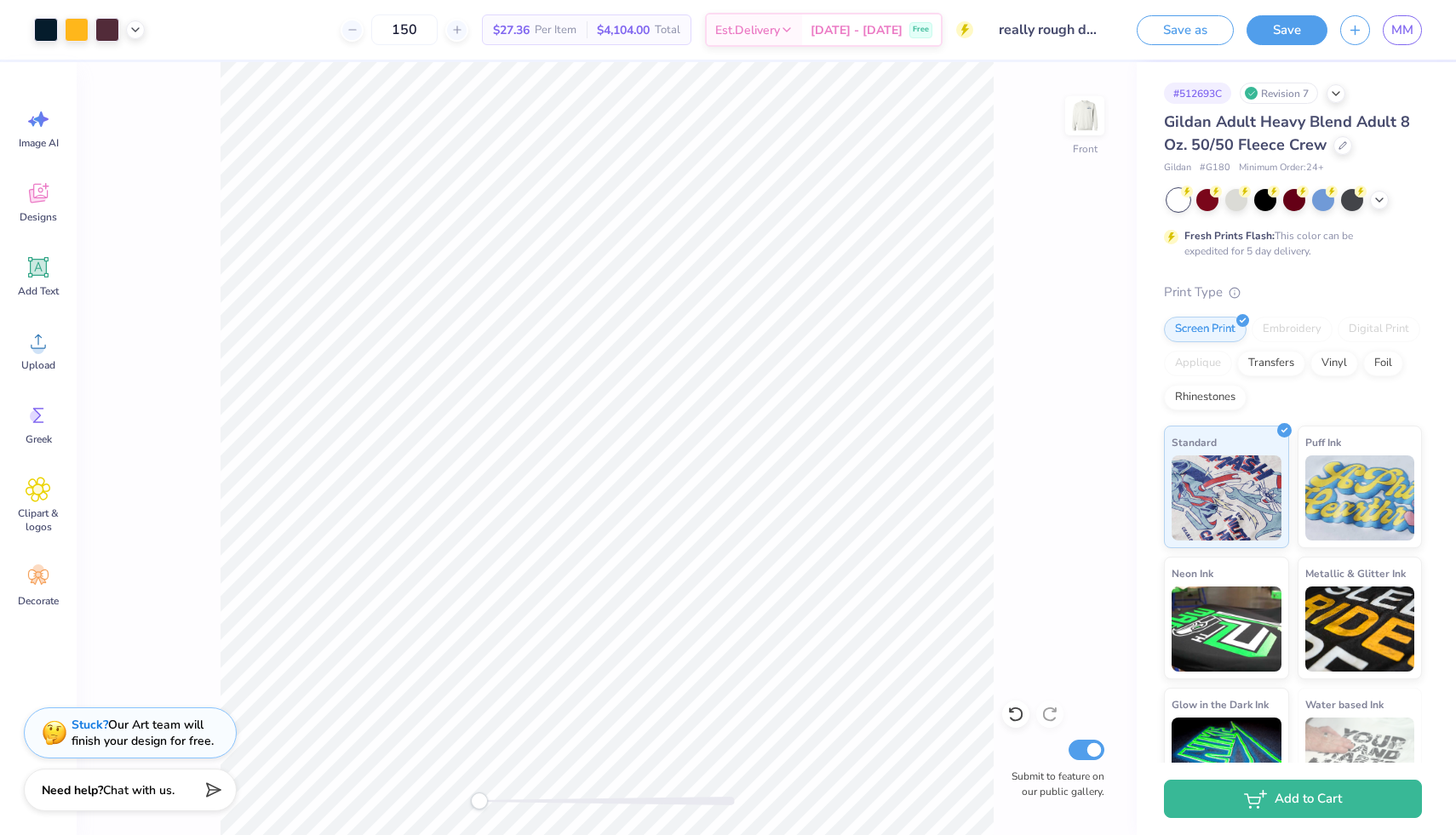
scroll to position [48, 0]
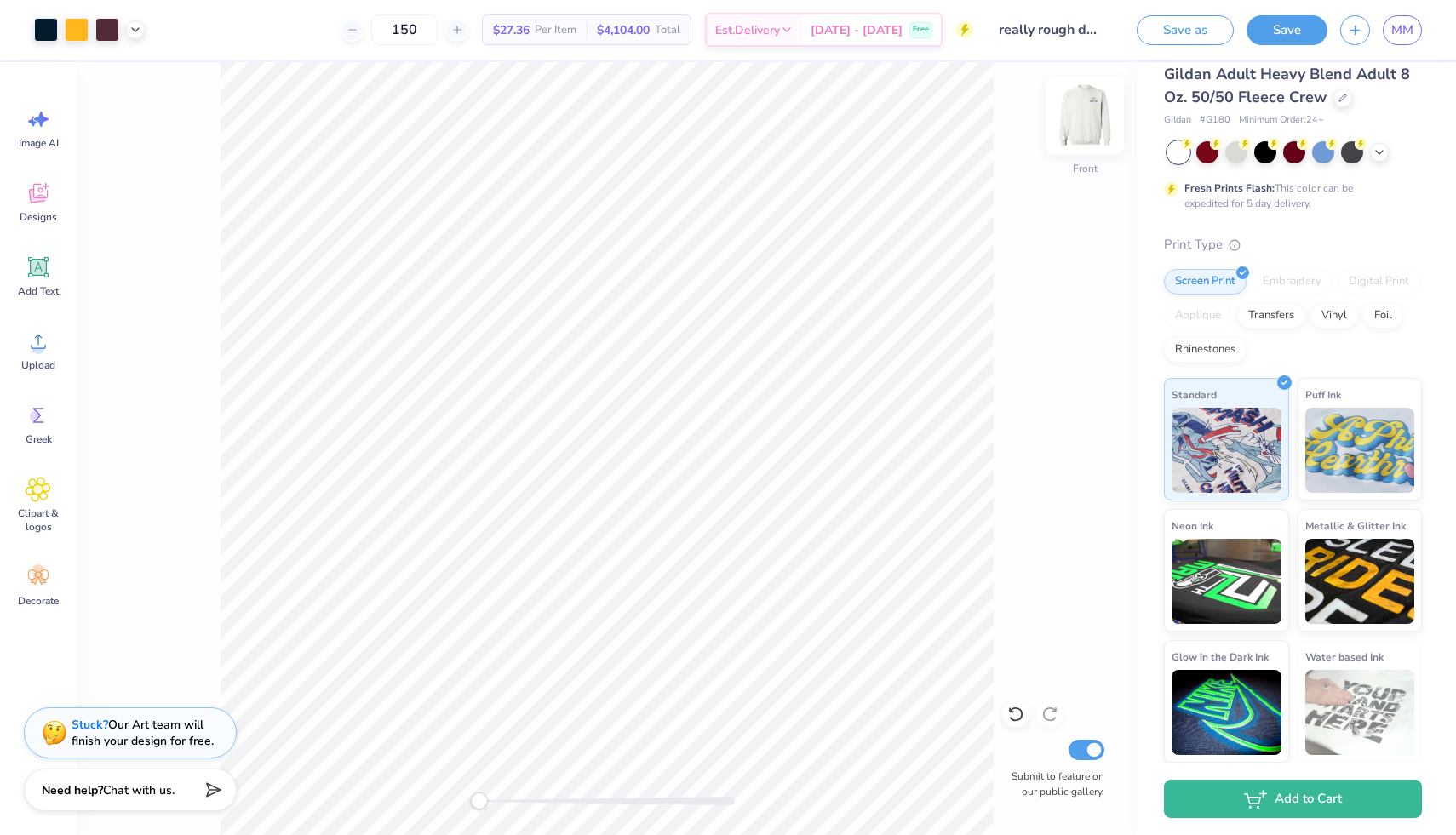
click at [1079, 120] on img at bounding box center [1084, 116] width 68 height 68
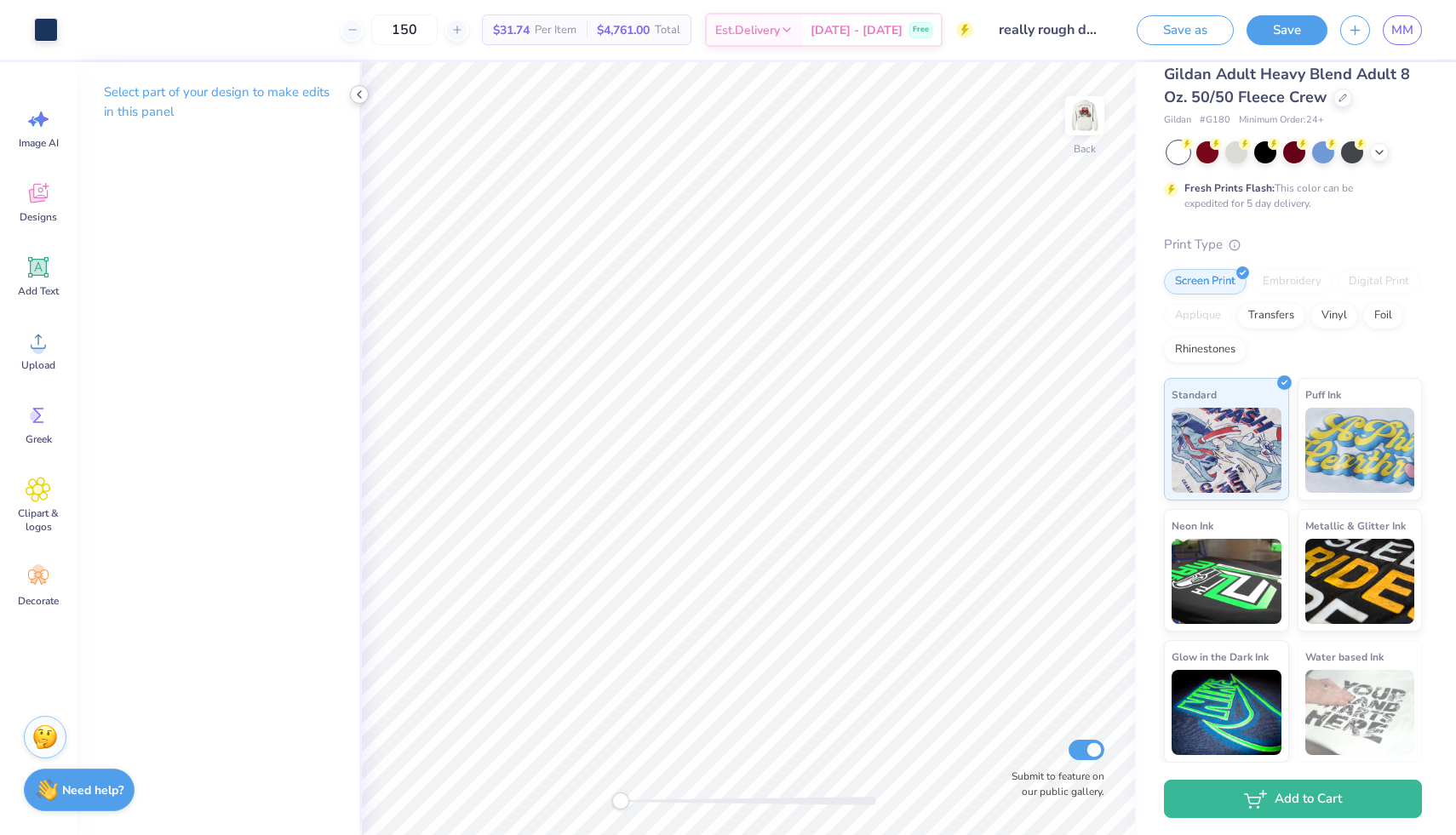
click at [362, 92] on icon at bounding box center [359, 94] width 14 height 14
